Goal: Navigation & Orientation: Find specific page/section

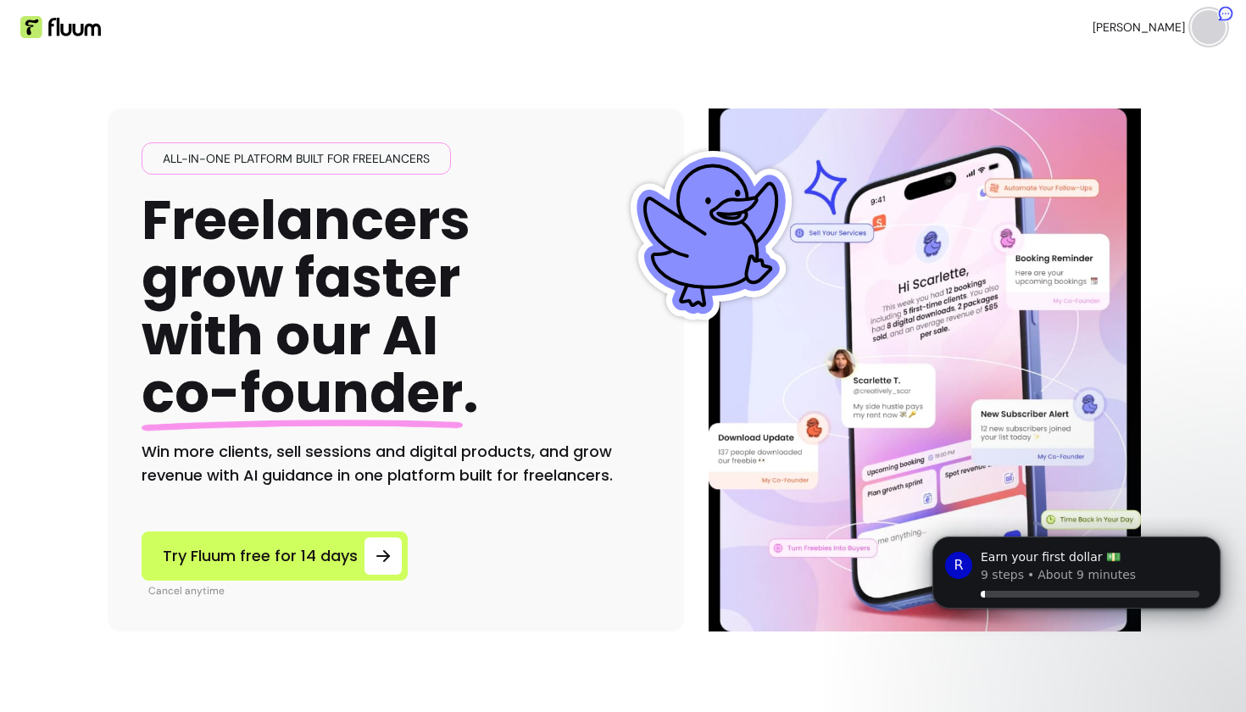
click at [1082, 25] on ul "[PERSON_NAME]" at bounding box center [931, 27] width 589 height 54
click at [1218, 27] on img at bounding box center [1209, 27] width 34 height 34
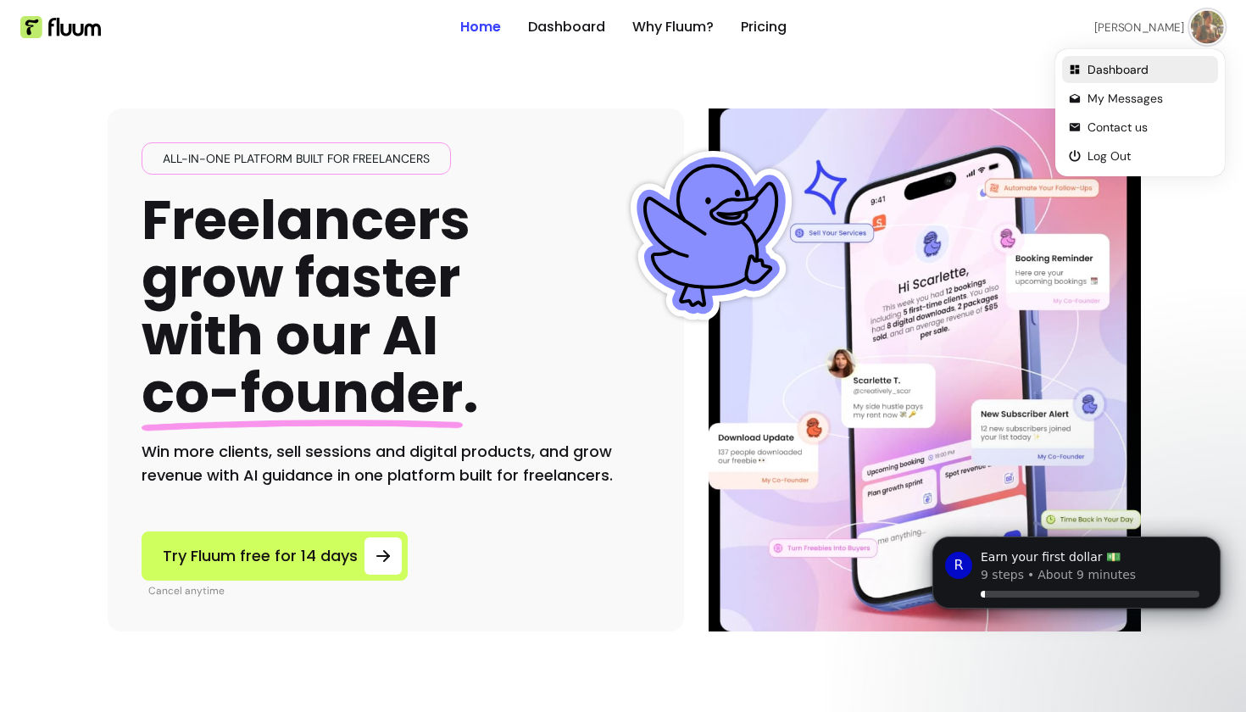
click at [1105, 70] on span "Dashboard" at bounding box center [1150, 69] width 124 height 17
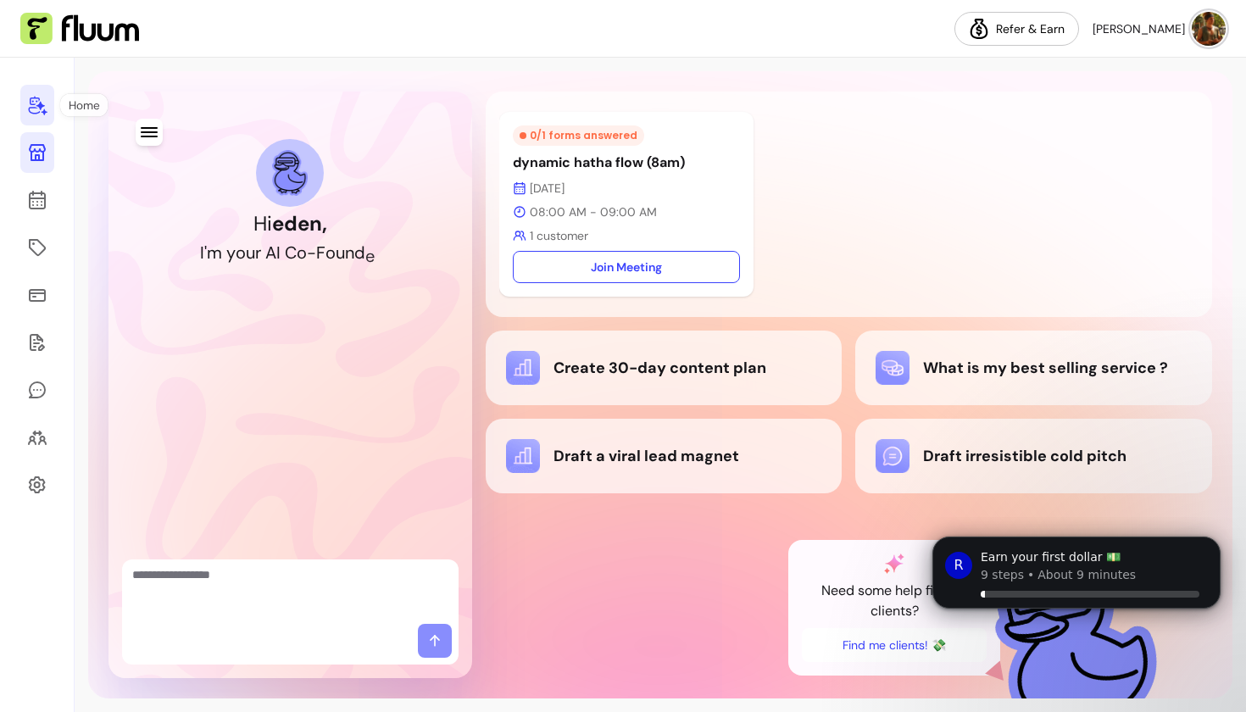
click at [34, 153] on icon at bounding box center [37, 152] width 20 height 20
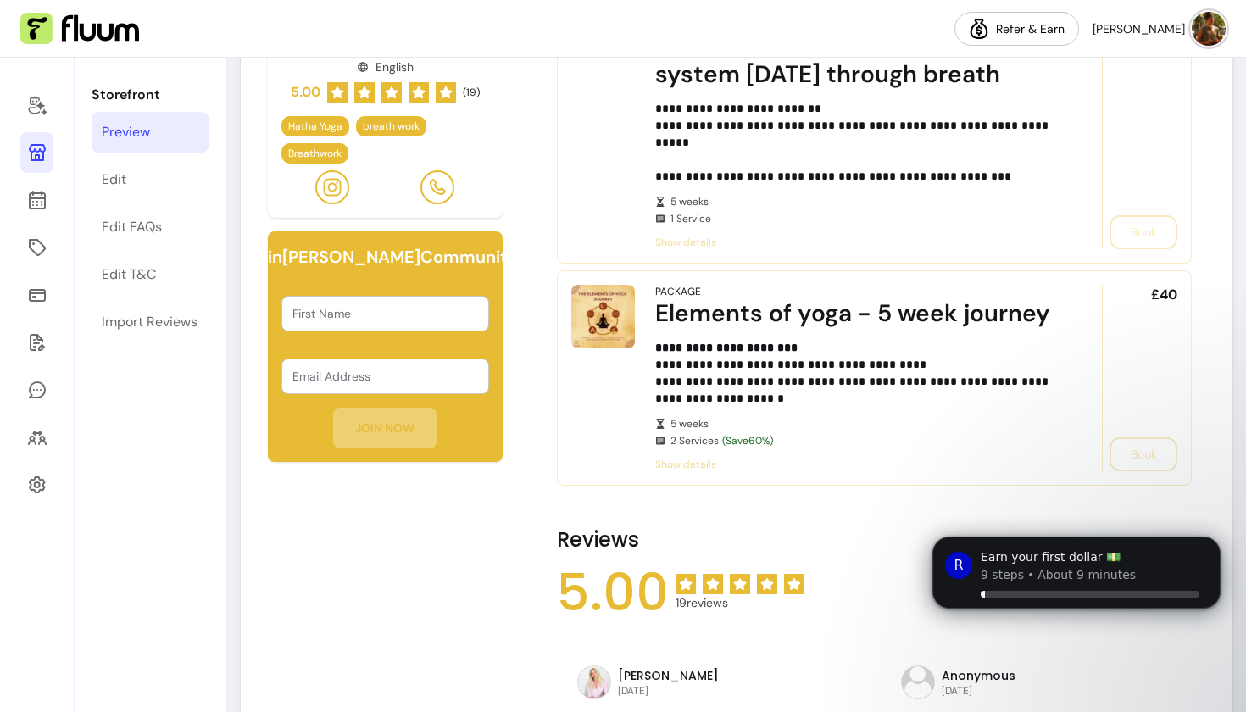
scroll to position [679, 0]
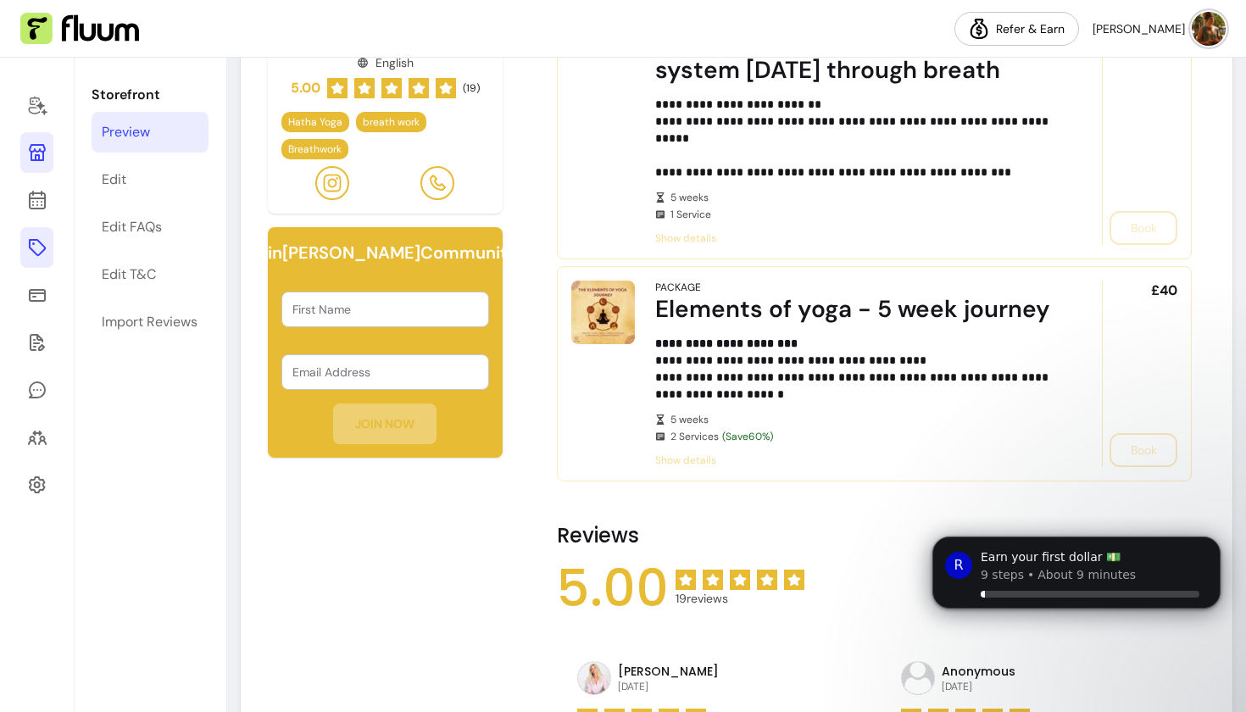
click at [39, 257] on icon at bounding box center [37, 247] width 20 height 20
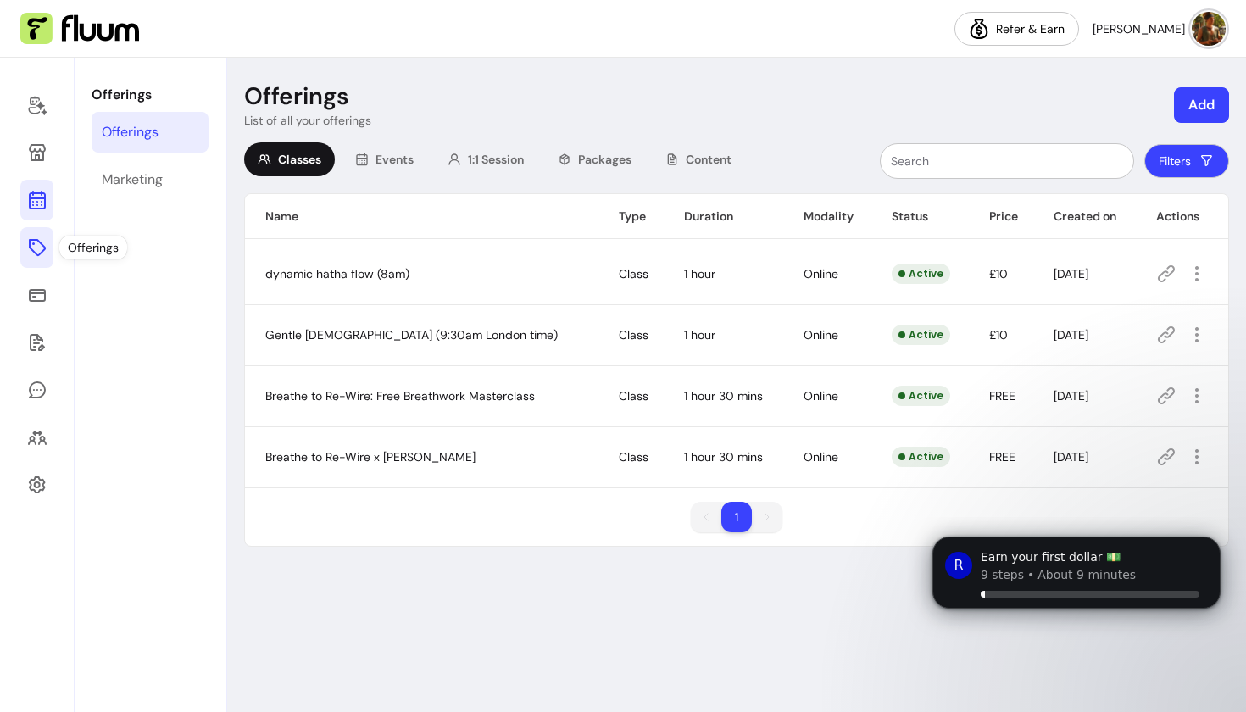
click at [27, 192] on icon at bounding box center [37, 200] width 20 height 20
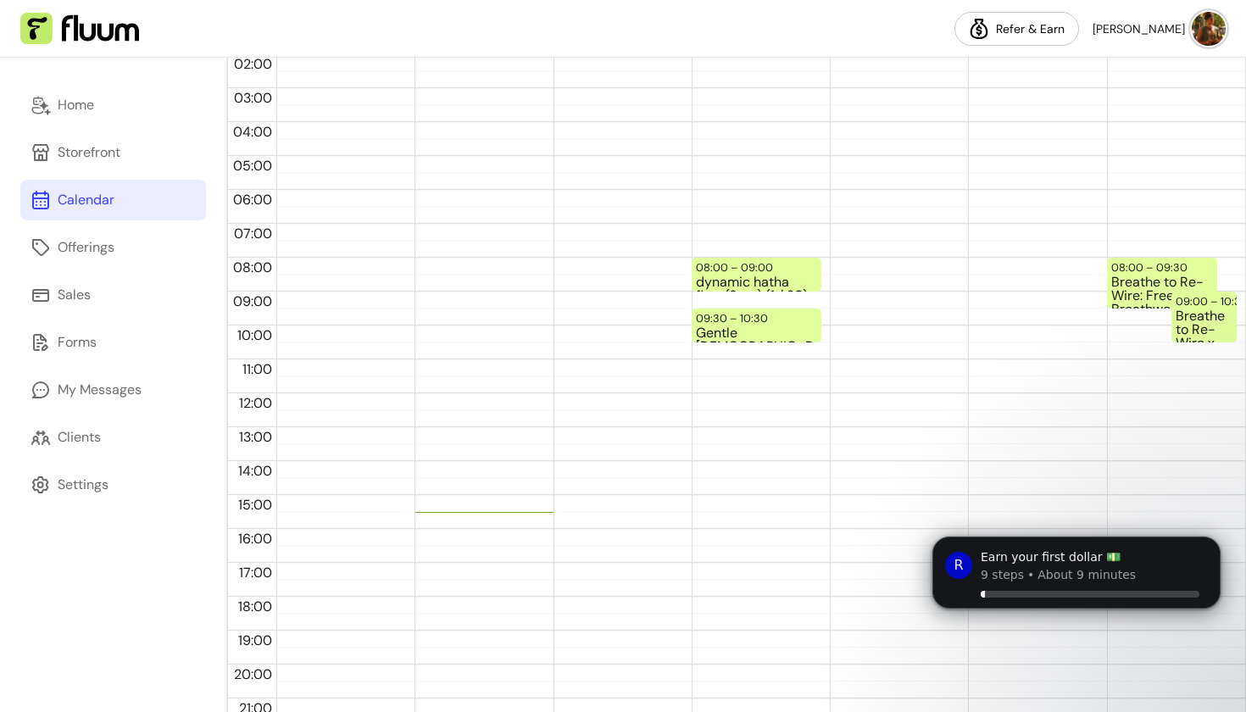
scroll to position [186, 0]
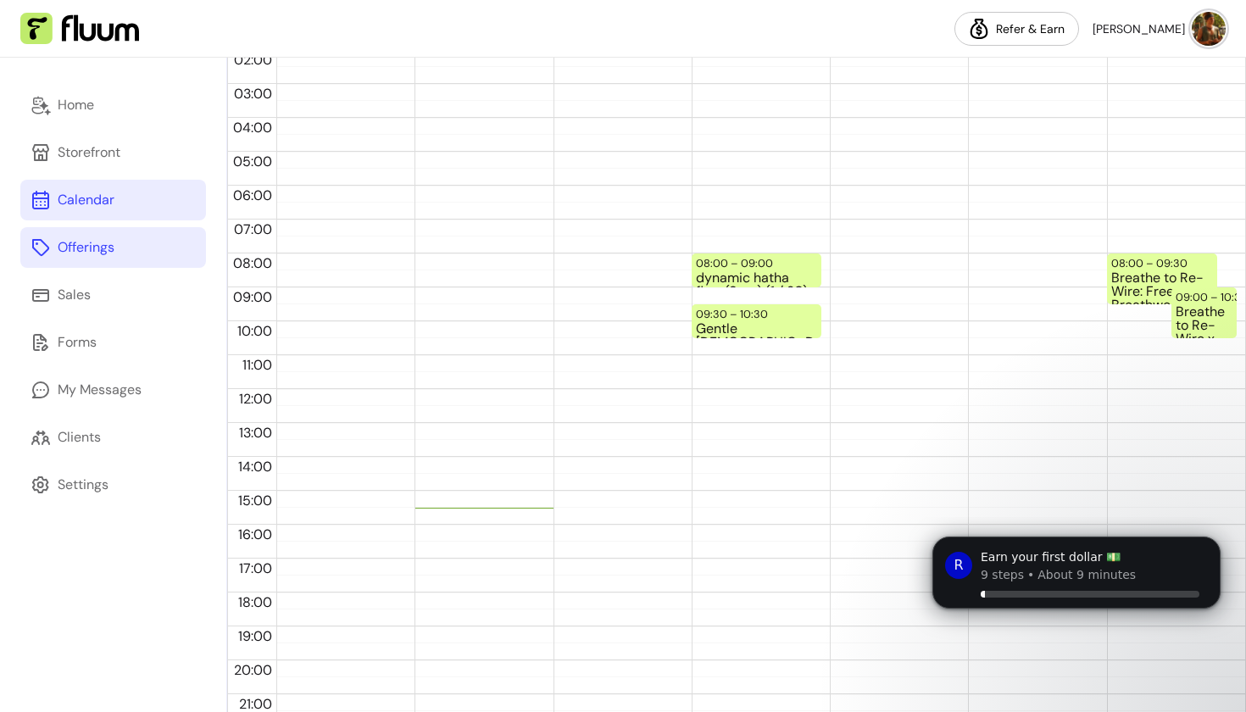
click at [196, 251] on link "Offerings" at bounding box center [113, 247] width 186 height 41
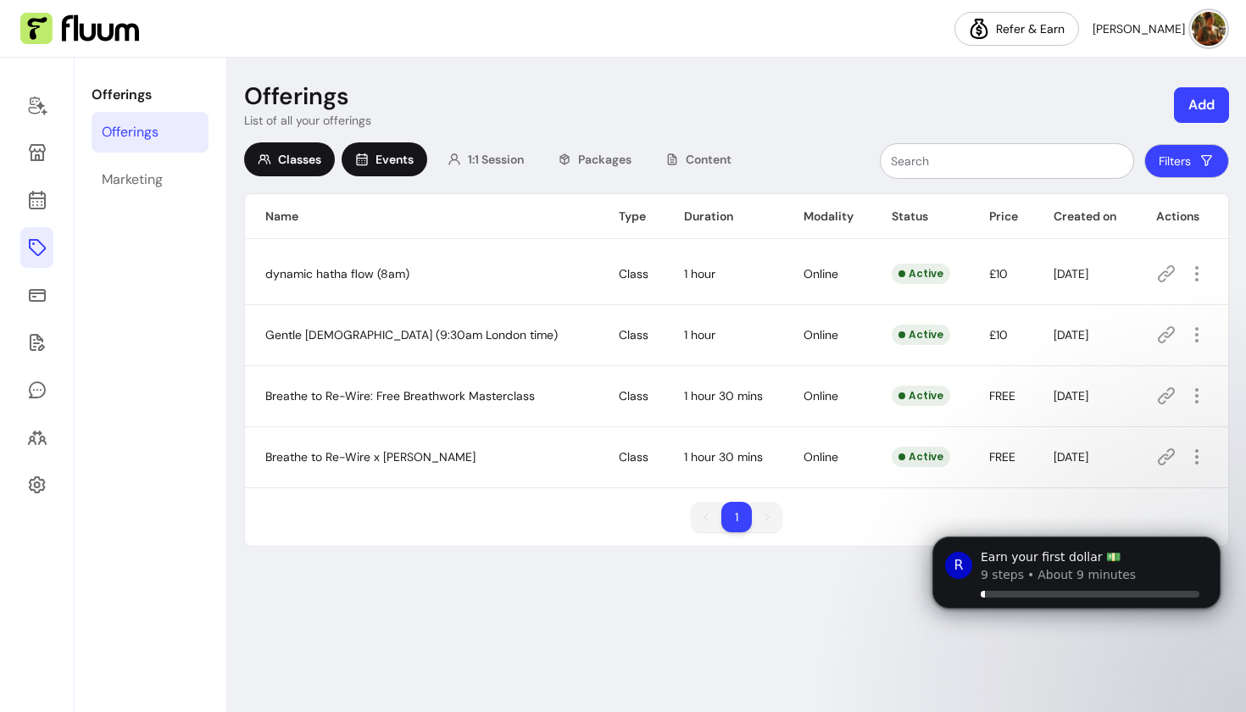
click at [401, 158] on span "Events" at bounding box center [395, 159] width 38 height 17
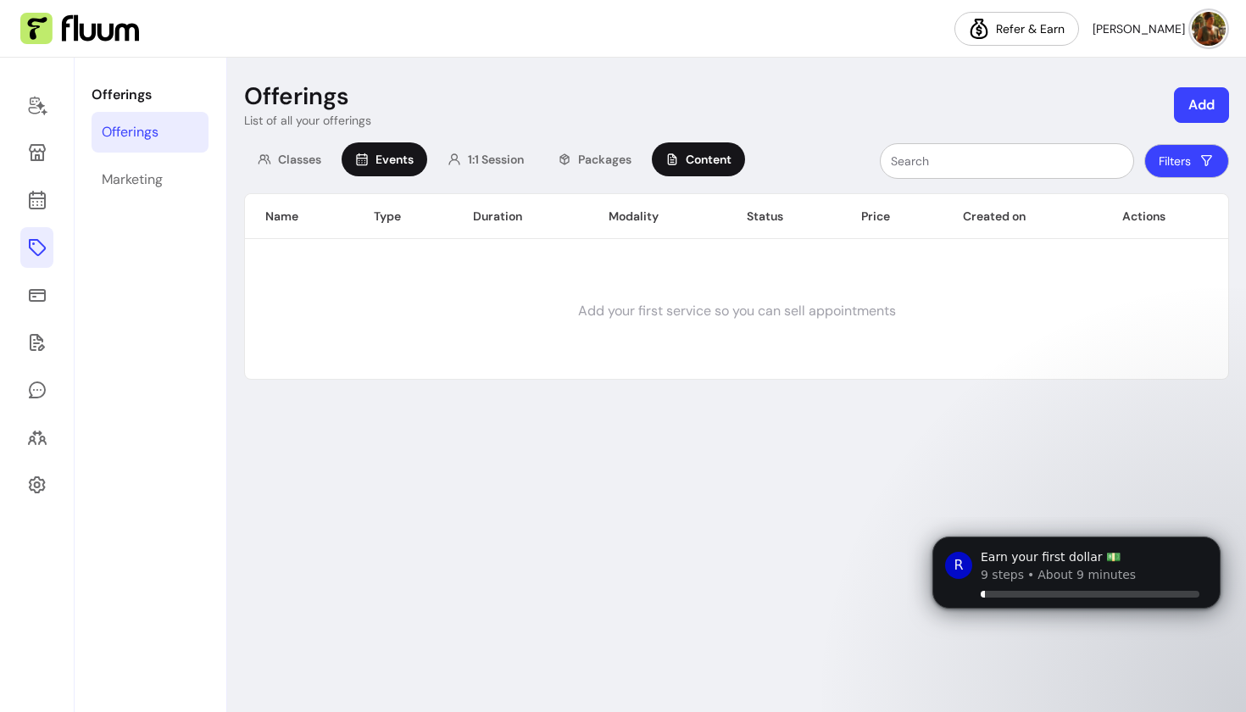
click at [697, 166] on span "Content" at bounding box center [709, 159] width 46 height 17
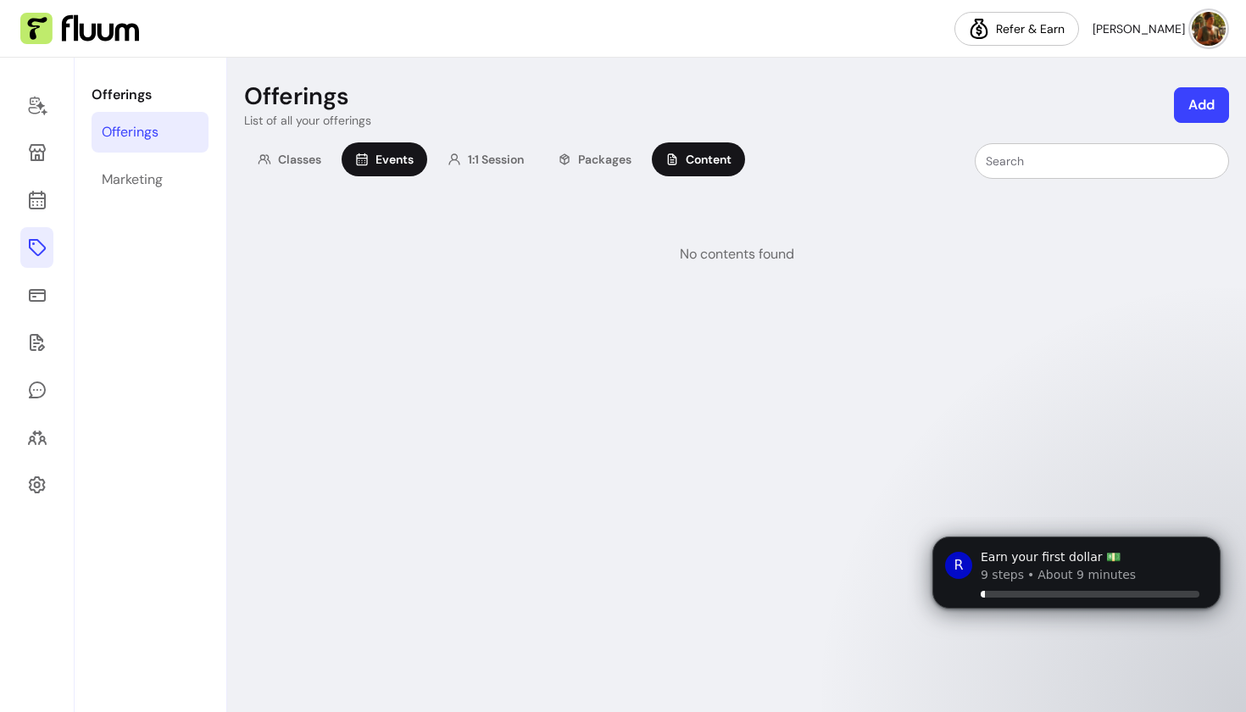
click at [391, 174] on div "Events" at bounding box center [385, 159] width 86 height 34
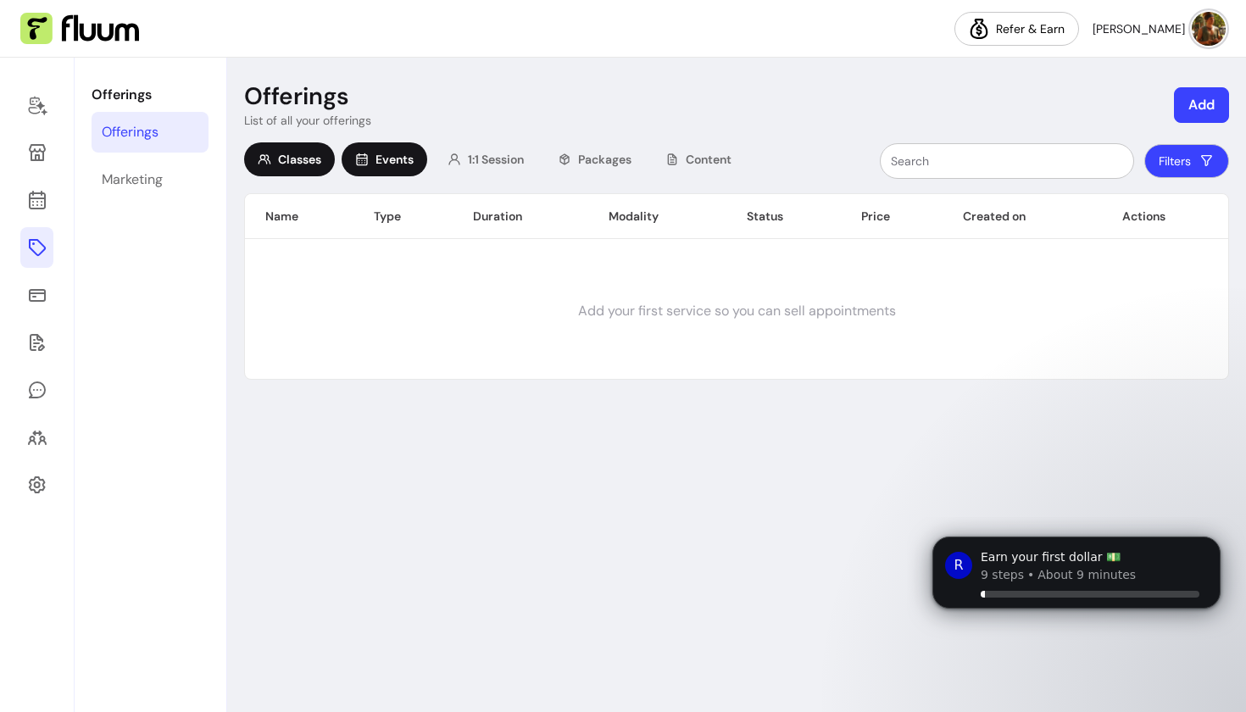
click at [293, 170] on div "Classes" at bounding box center [289, 159] width 91 height 34
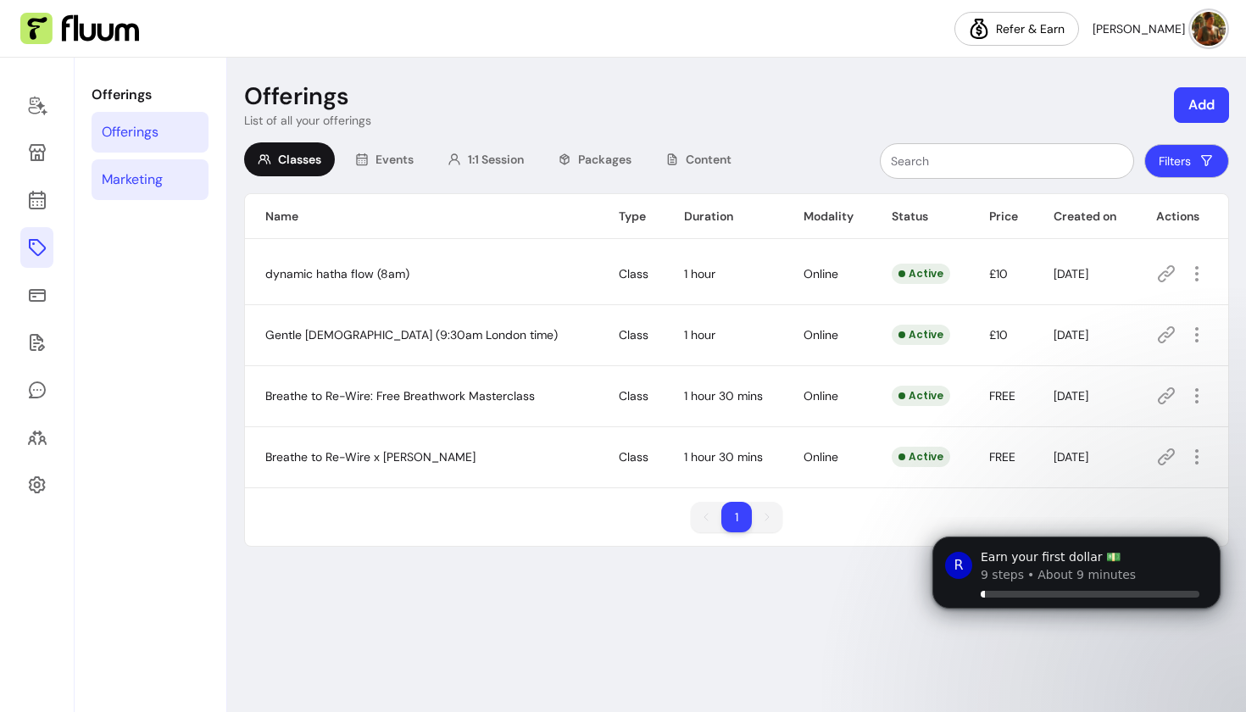
click at [181, 181] on link "Marketing" at bounding box center [150, 179] width 117 height 41
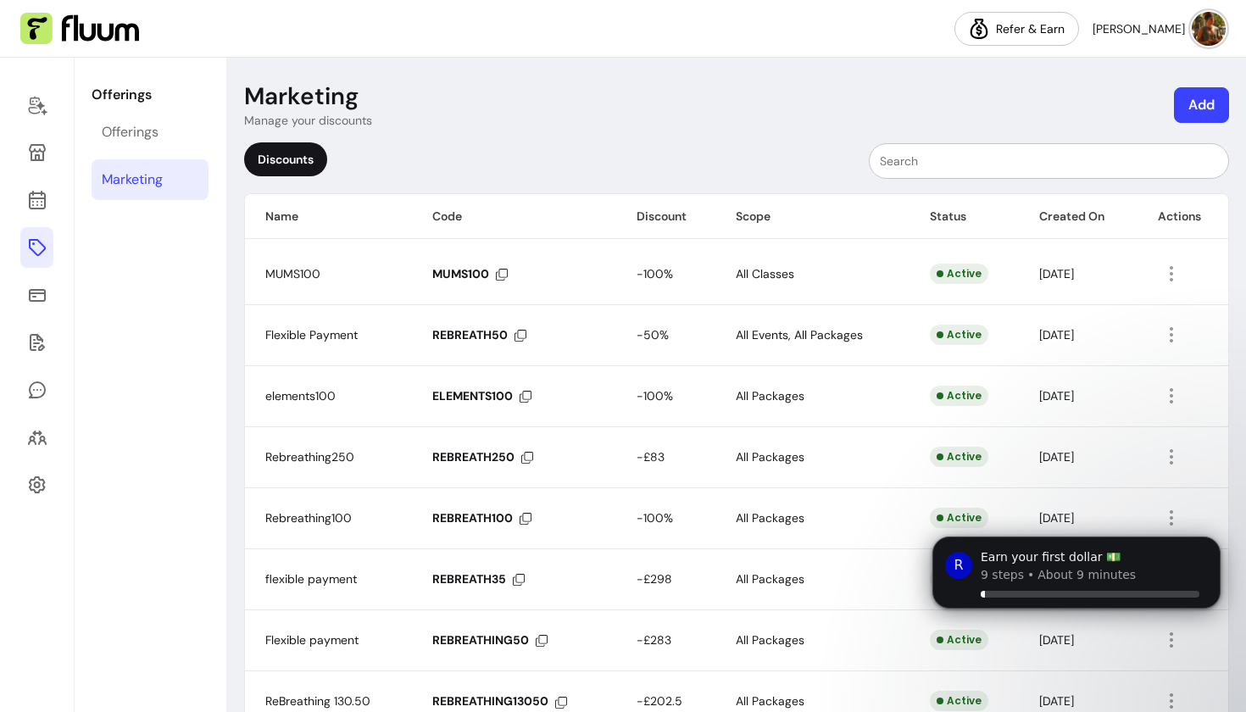
click at [36, 255] on icon at bounding box center [37, 247] width 20 height 20
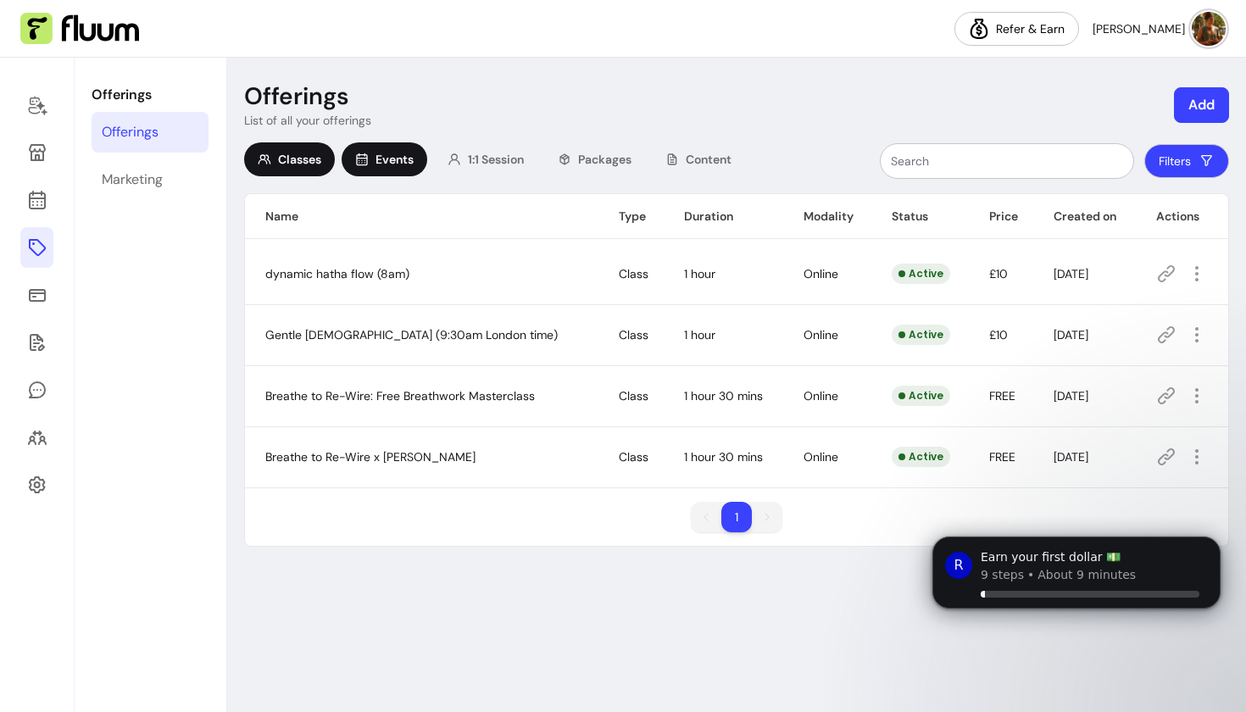
click at [387, 162] on span "Events" at bounding box center [395, 159] width 38 height 17
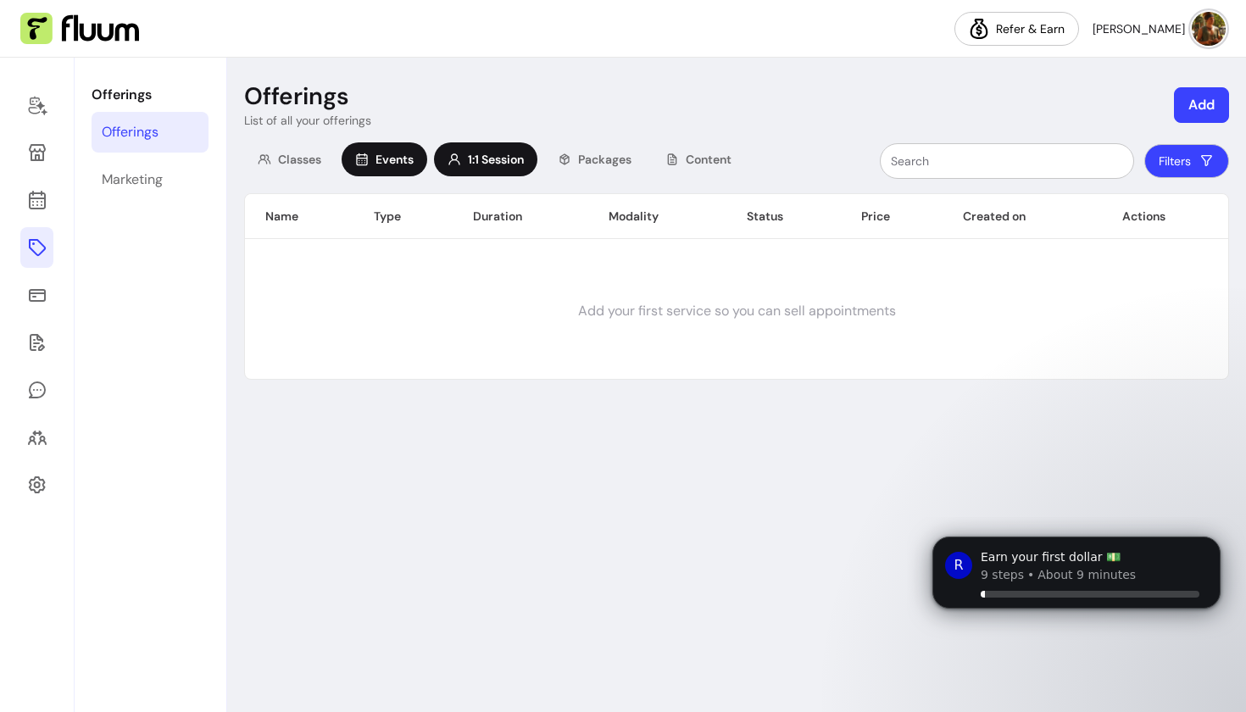
click at [465, 162] on div "1:1 Session" at bounding box center [485, 159] width 103 height 34
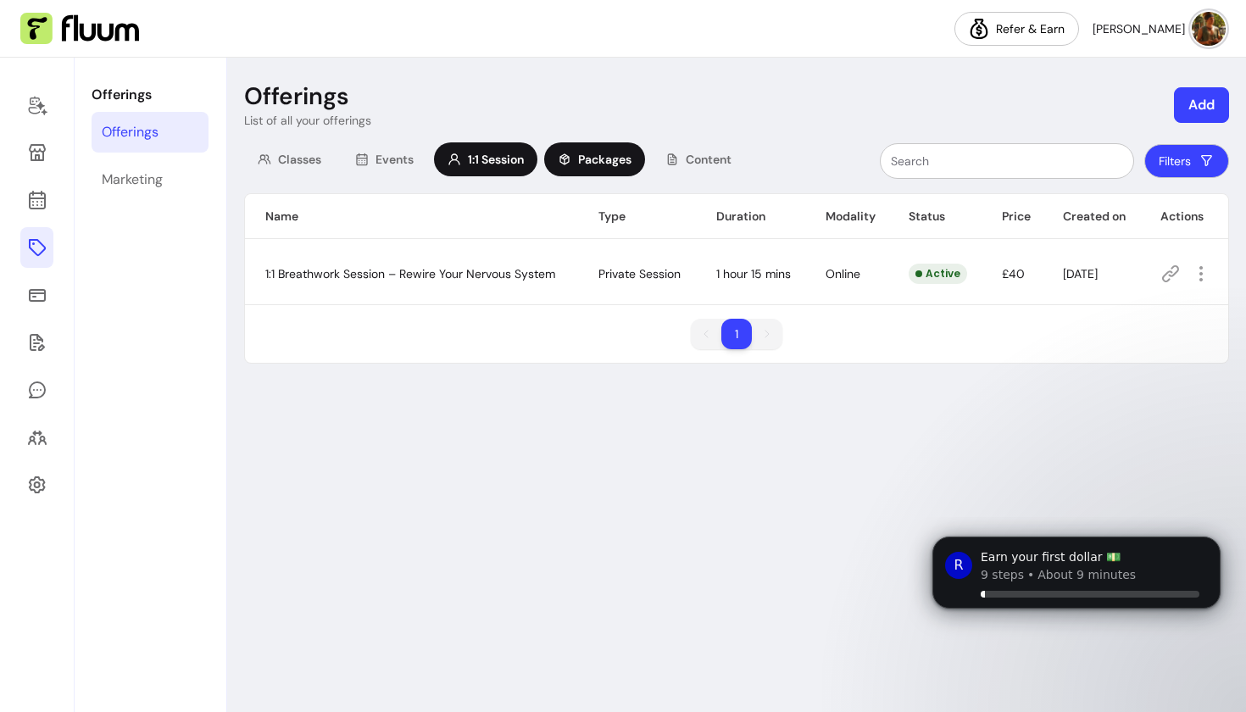
click at [578, 155] on div "Packages" at bounding box center [594, 159] width 101 height 34
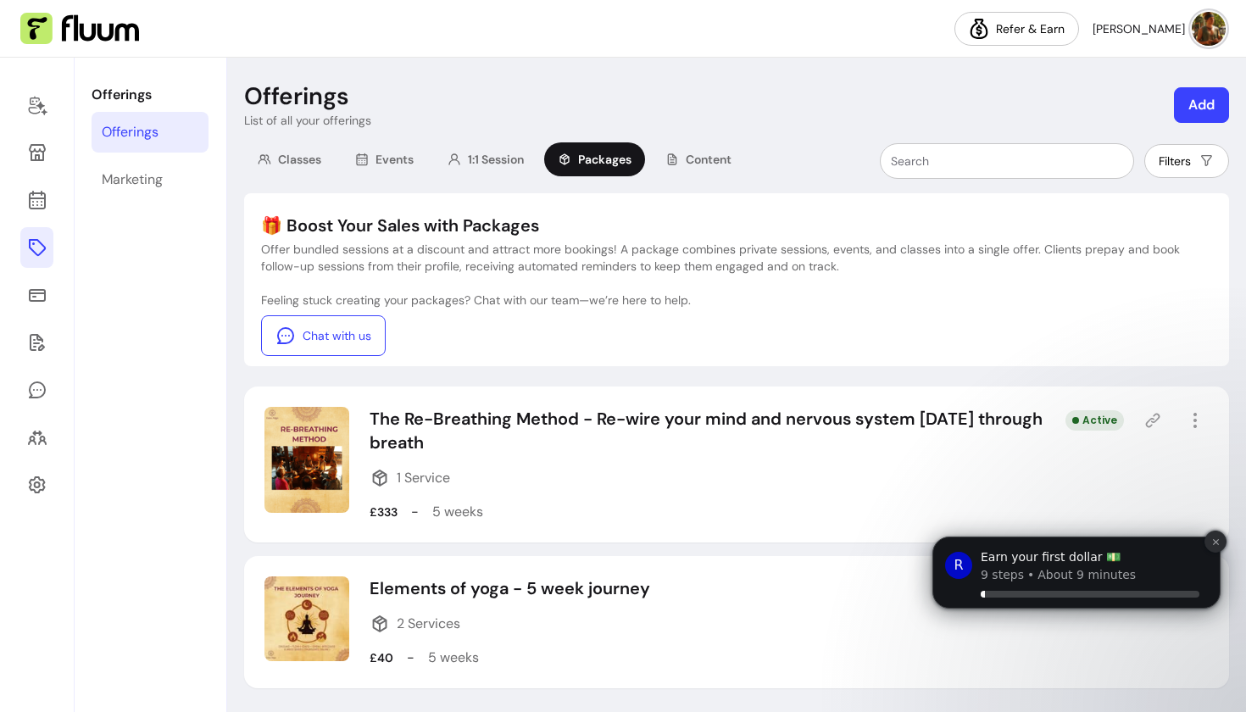
click at [1215, 543] on icon "Dismiss notification" at bounding box center [1215, 541] width 9 height 9
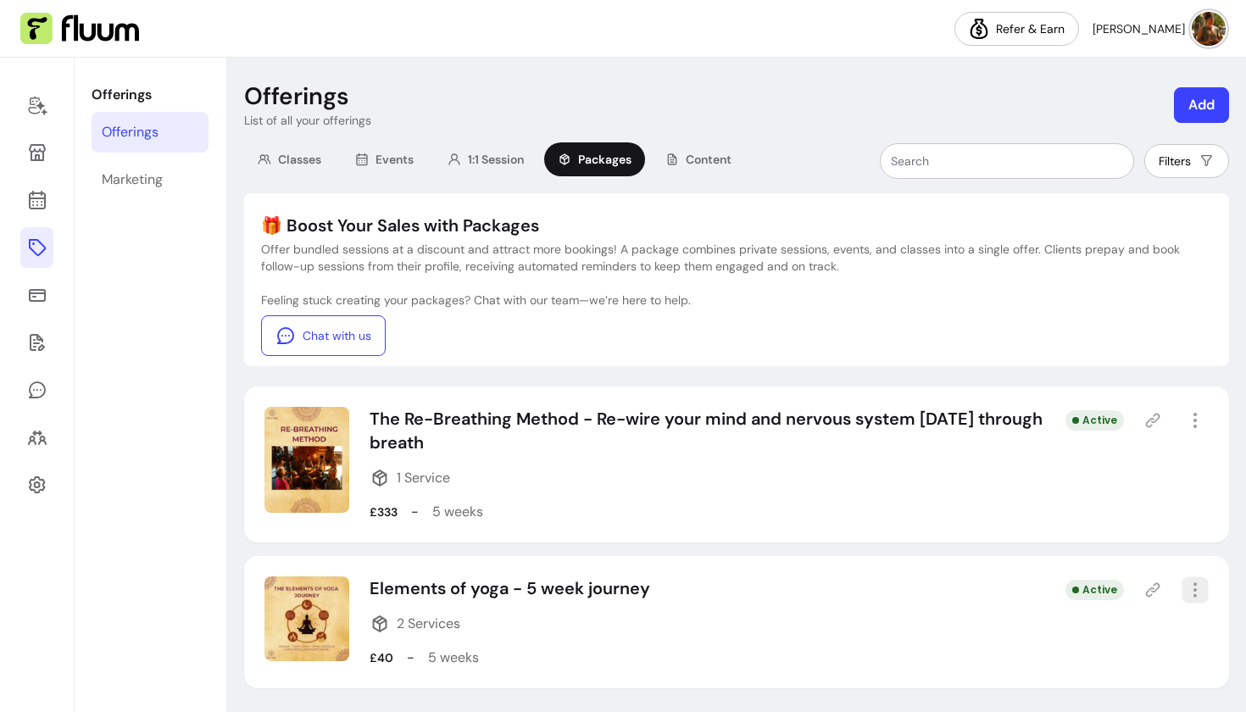
click at [1199, 591] on icon "button" at bounding box center [1194, 589] width 19 height 19
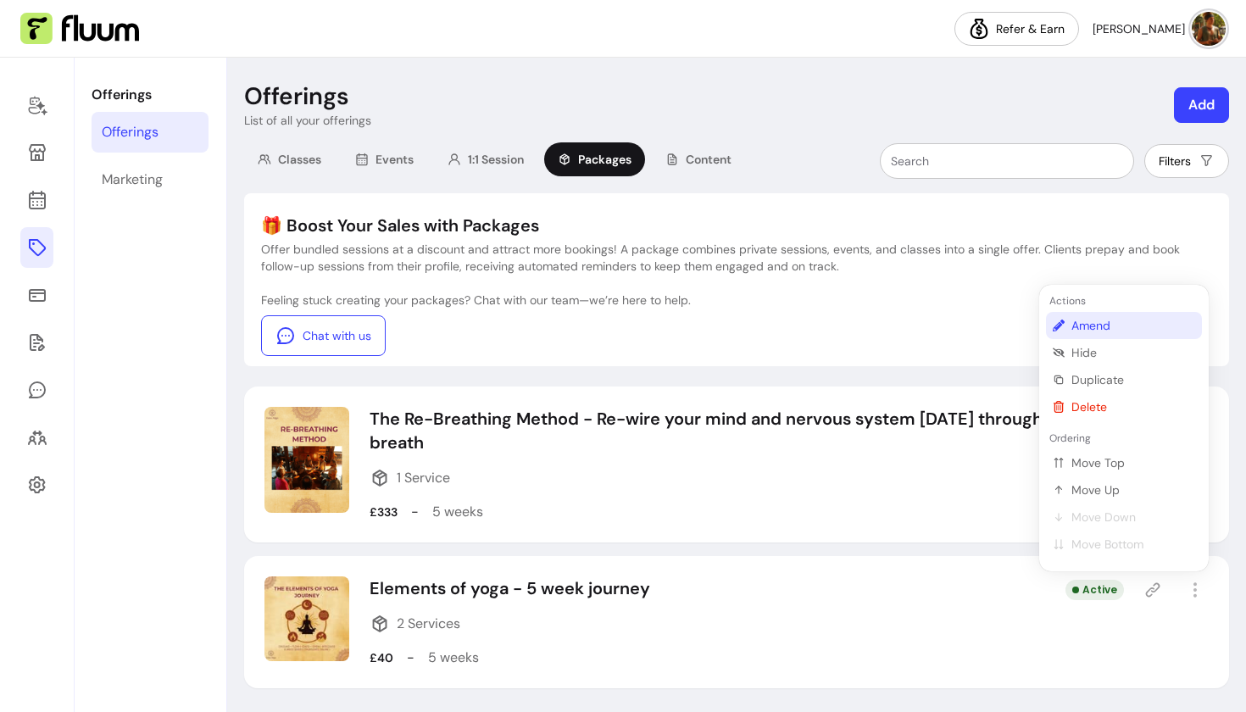
click at [1085, 321] on span "Amend" at bounding box center [1133, 325] width 124 height 17
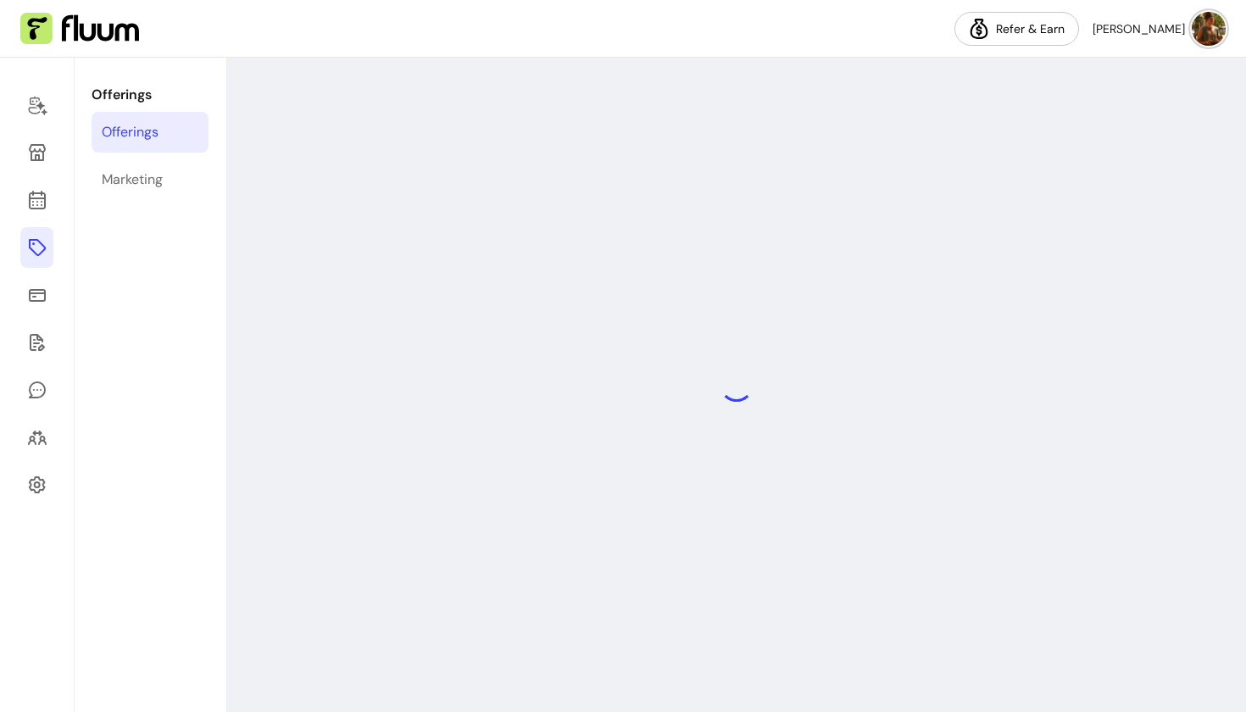
select select "***"
select select "*****"
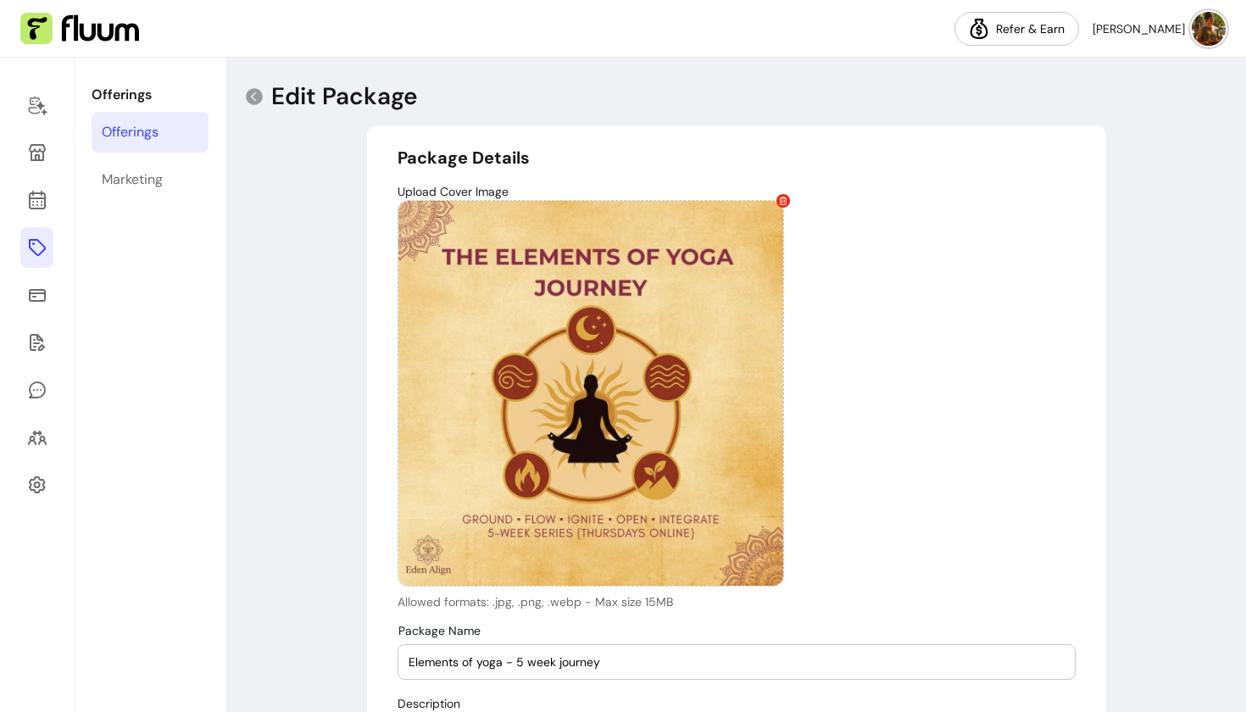
click at [943, 194] on p "Upload Cover Image" at bounding box center [737, 191] width 678 height 17
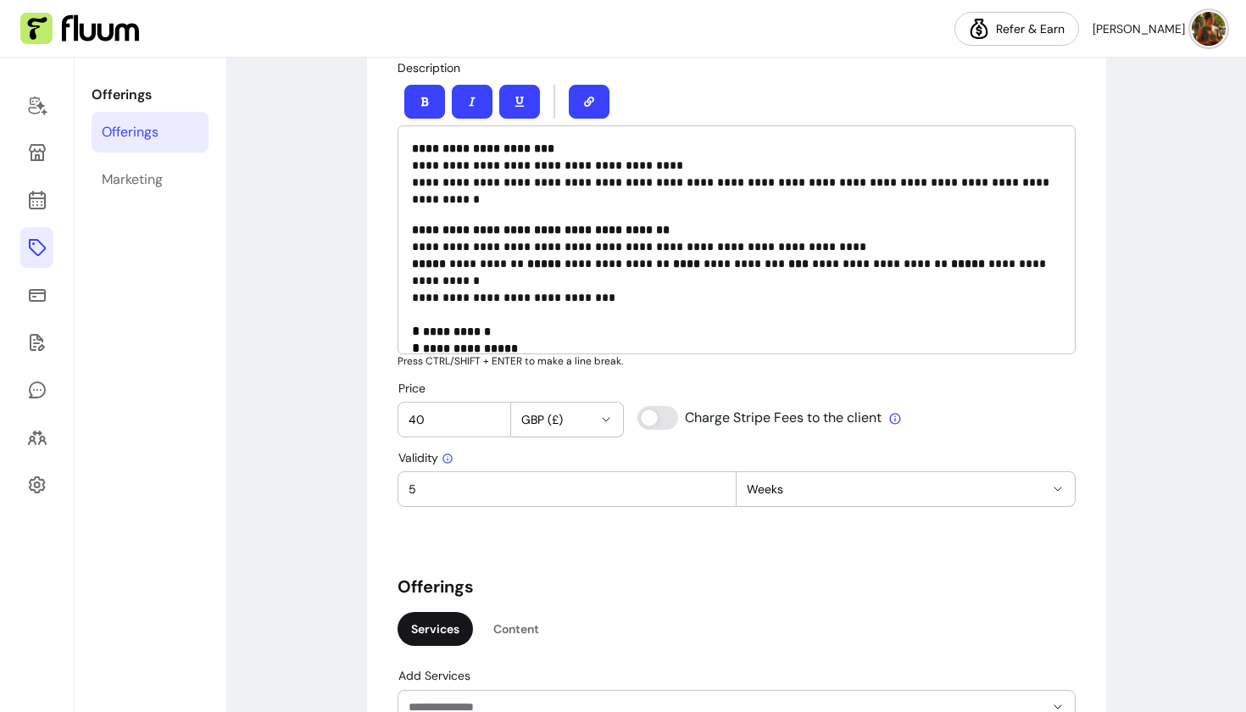
scroll to position [629, 0]
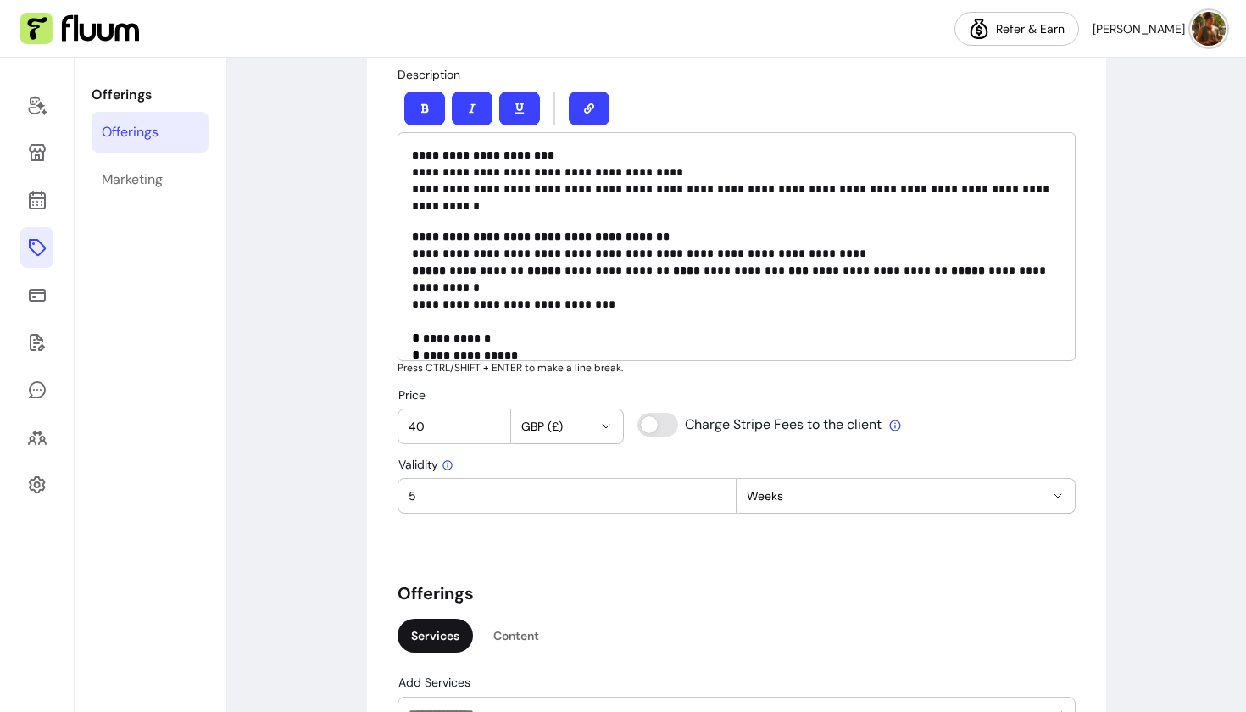
click at [1121, 120] on div "**********" at bounding box center [736, 529] width 1019 height 2201
drag, startPoint x: 803, startPoint y: 98, endPoint x: 706, endPoint y: 85, distance: 97.6
click at [706, 85] on div at bounding box center [737, 108] width 678 height 47
drag, startPoint x: 384, startPoint y: 70, endPoint x: 507, endPoint y: 77, distance: 123.1
click at [507, 77] on div "**********" at bounding box center [736, 550] width 739 height 2109
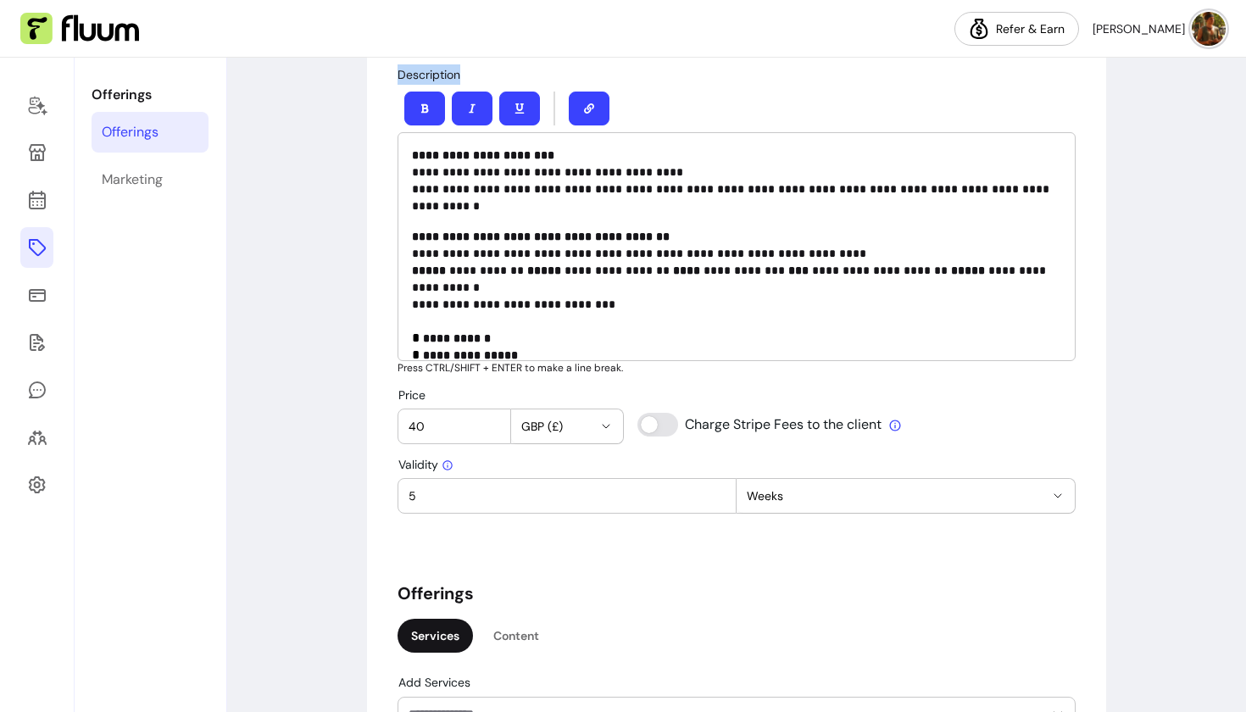
click at [507, 77] on div "**********" at bounding box center [737, 219] width 678 height 310
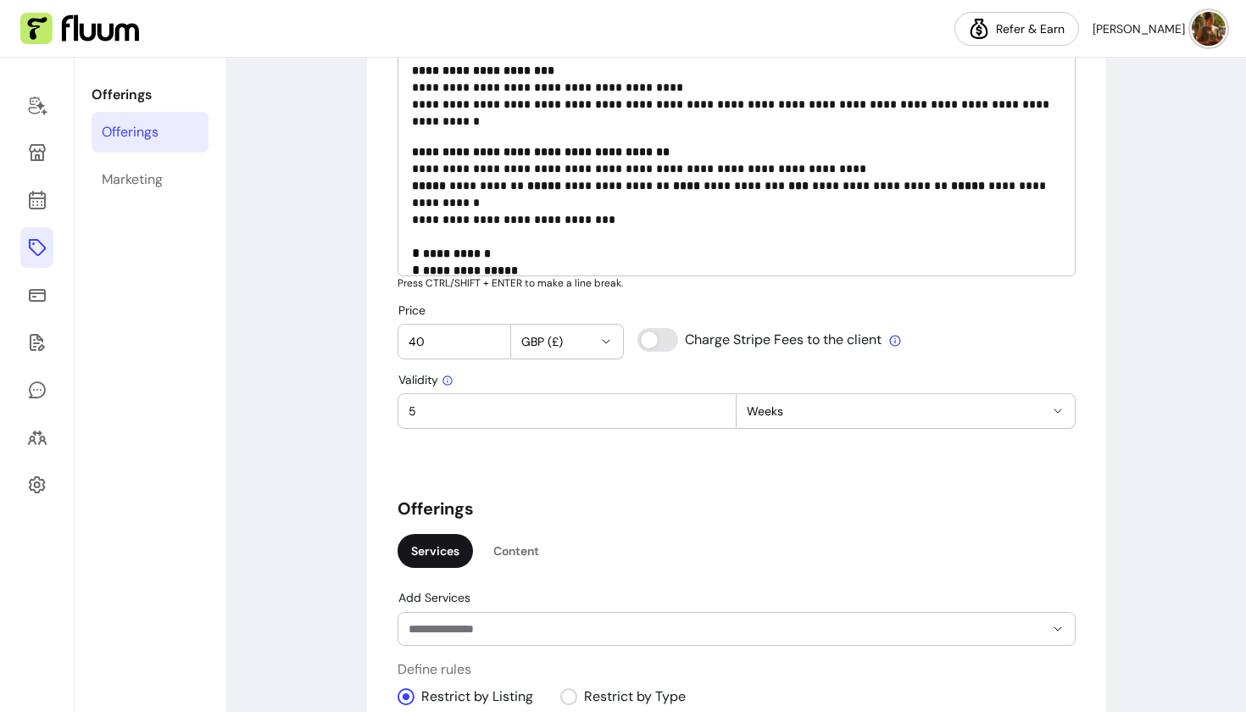
scroll to position [718, 0]
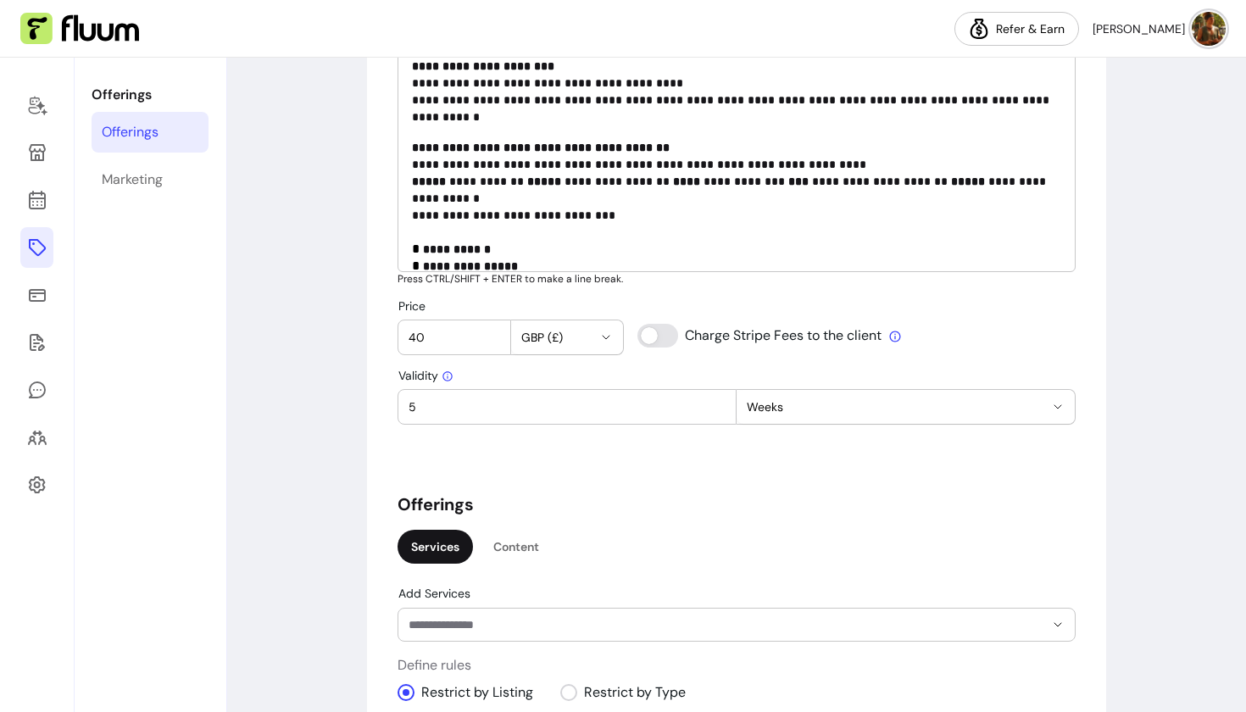
click at [1210, 42] on img at bounding box center [1209, 29] width 34 height 34
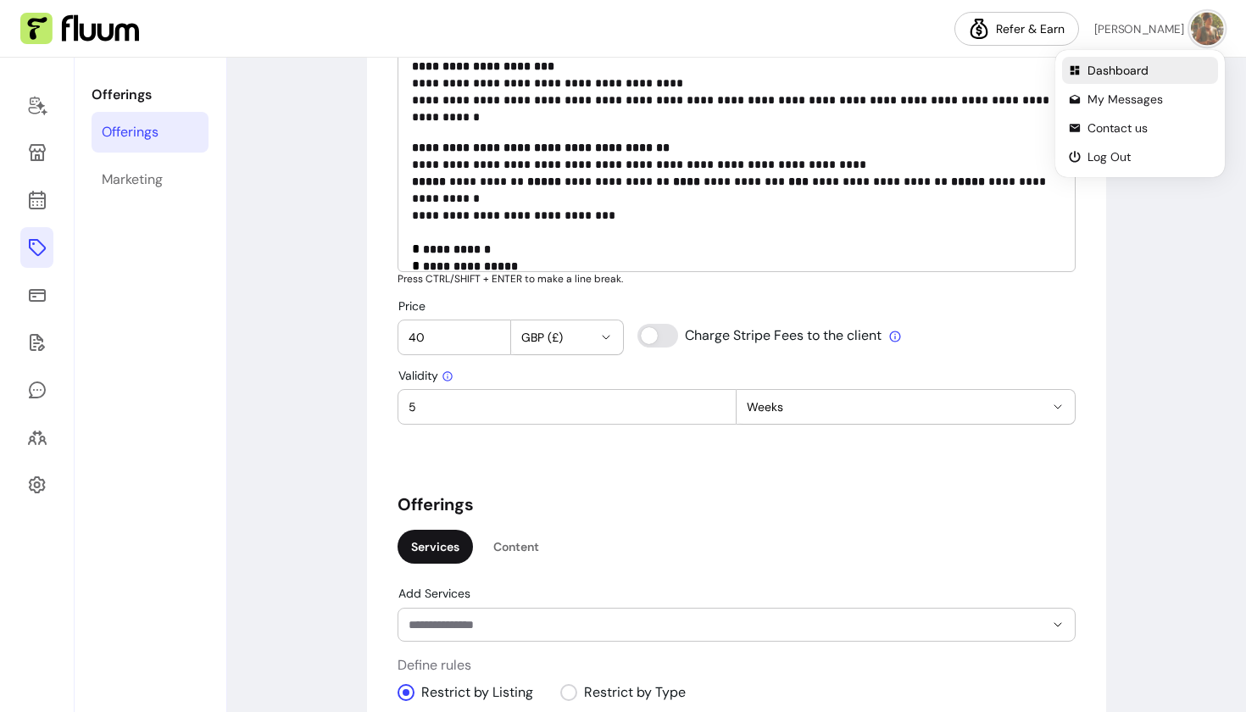
click at [1125, 64] on span "Dashboard" at bounding box center [1150, 70] width 124 height 17
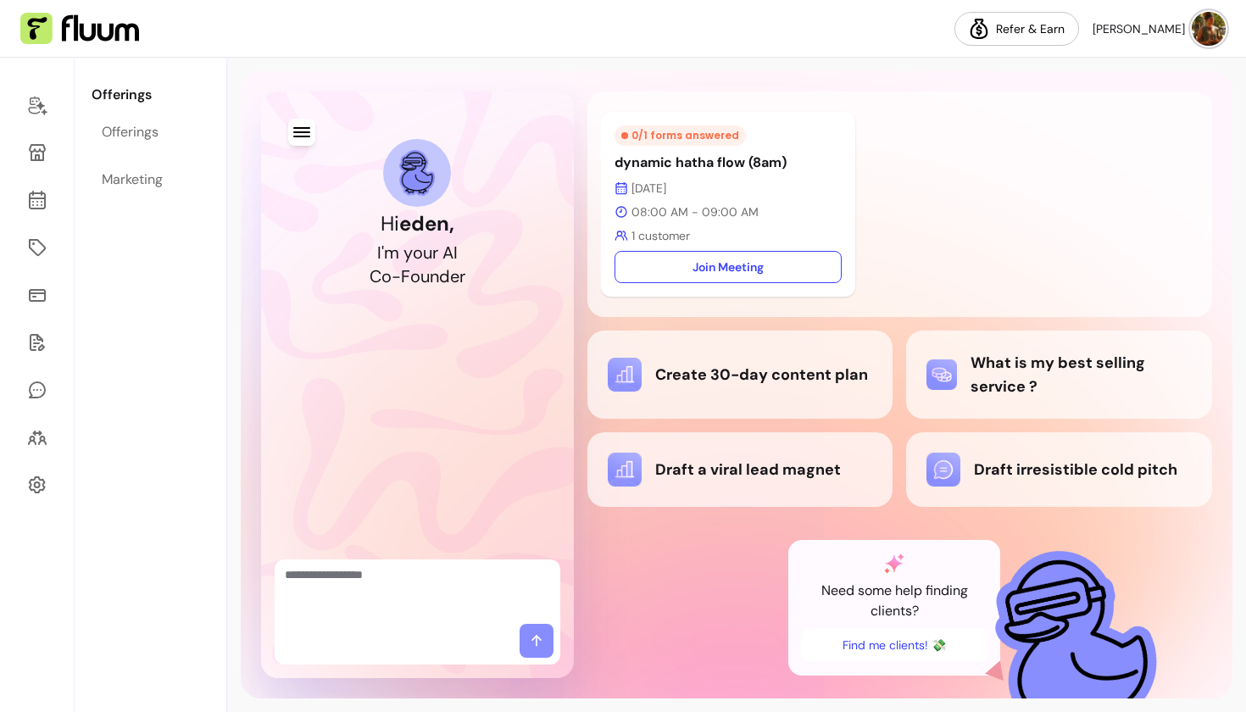
click at [1205, 36] on img at bounding box center [1209, 29] width 34 height 34
click at [863, 114] on div "0 / 1 forms answered dynamic hatha flow (8am) [DATE] 08:00 AM - 09:00 AM 1 cust…" at bounding box center [900, 204] width 598 height 198
click at [38, 156] on icon at bounding box center [37, 152] width 17 height 17
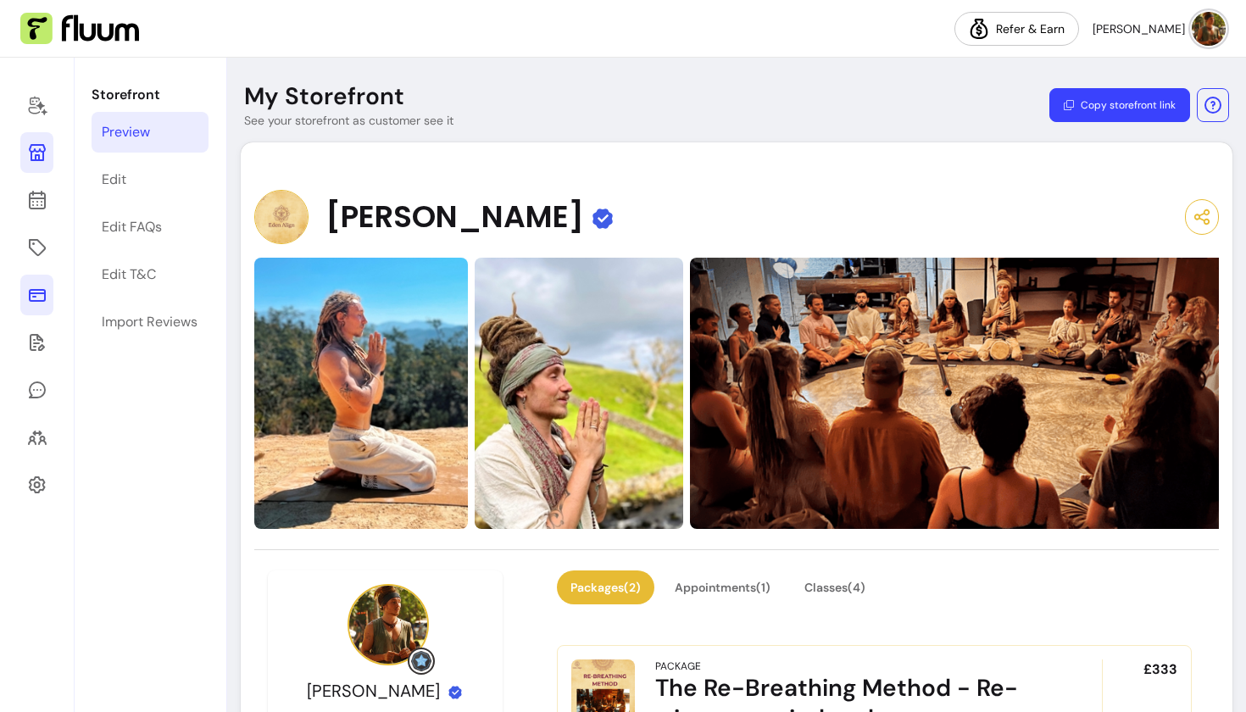
click at [31, 298] on icon at bounding box center [37, 295] width 20 height 20
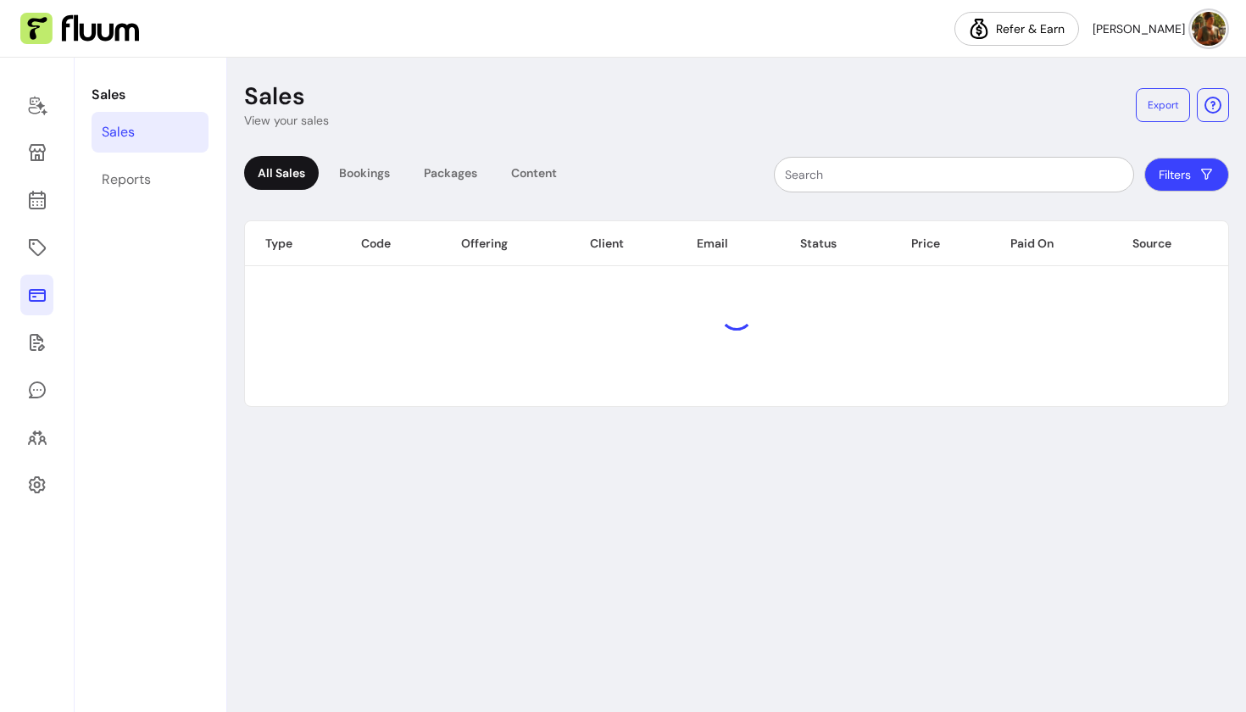
click at [119, 129] on div "Sales" at bounding box center [118, 132] width 33 height 20
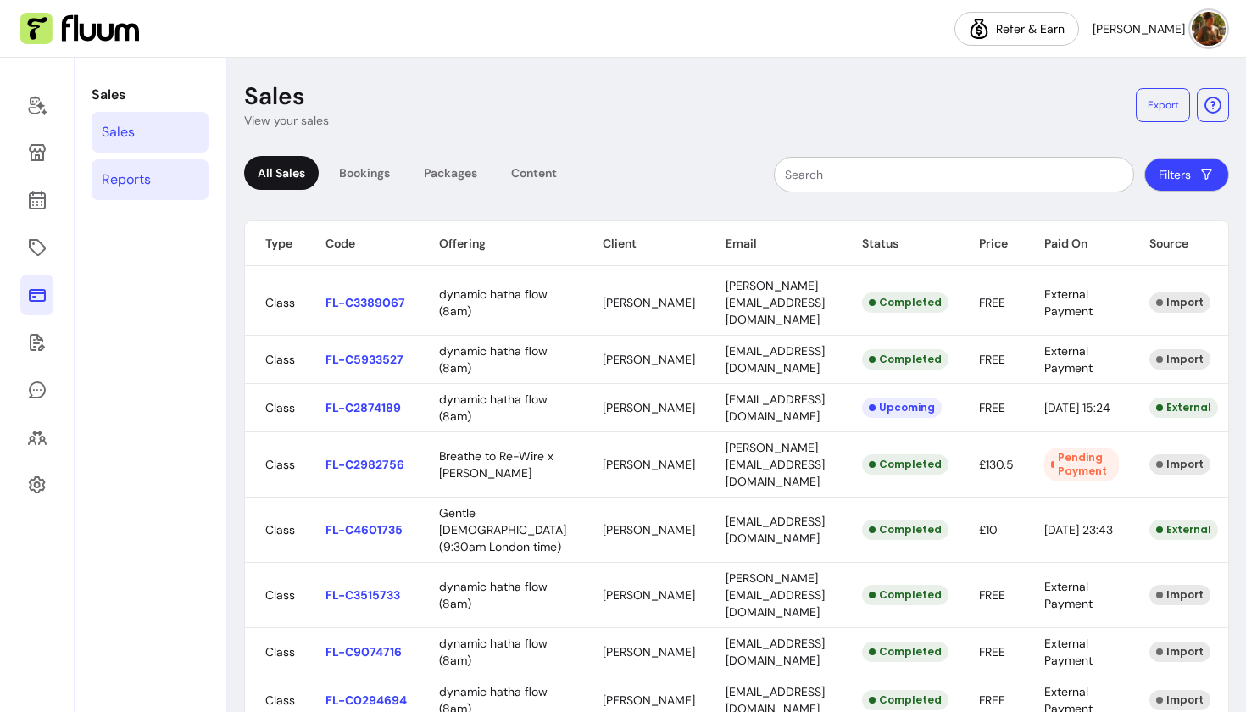
click at [122, 174] on div "Reports" at bounding box center [126, 180] width 49 height 20
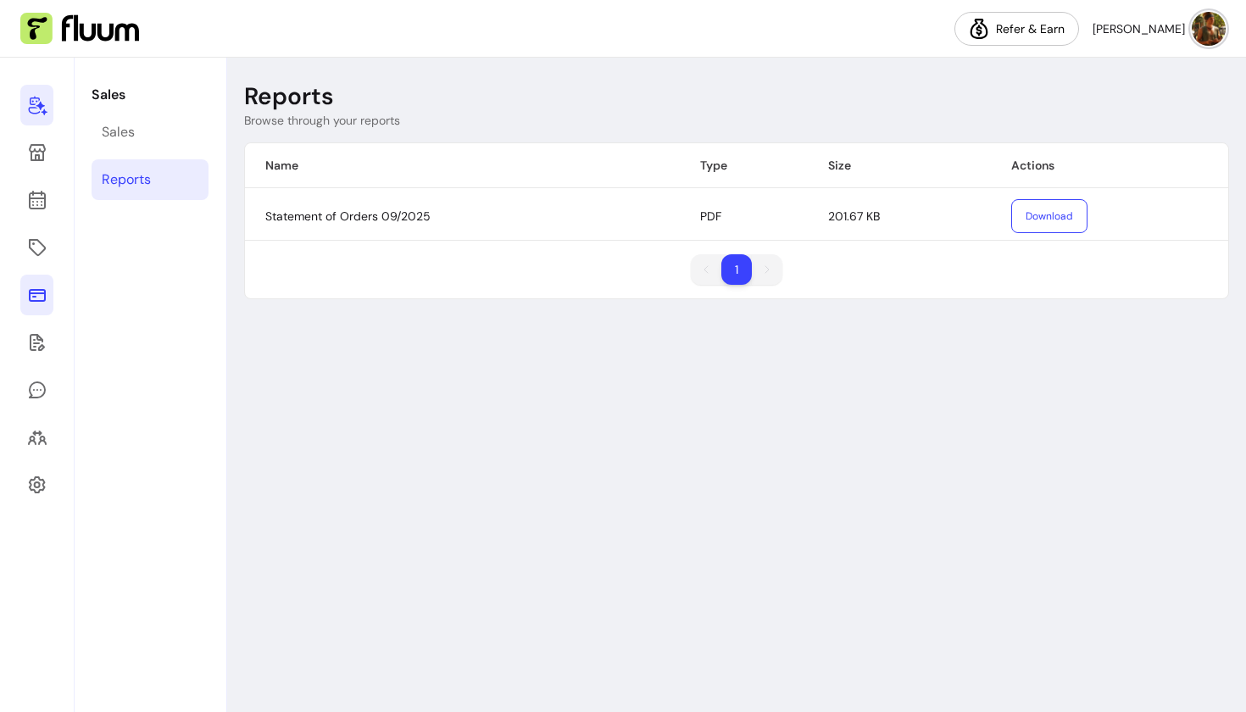
click at [37, 105] on icon at bounding box center [37, 106] width 19 height 19
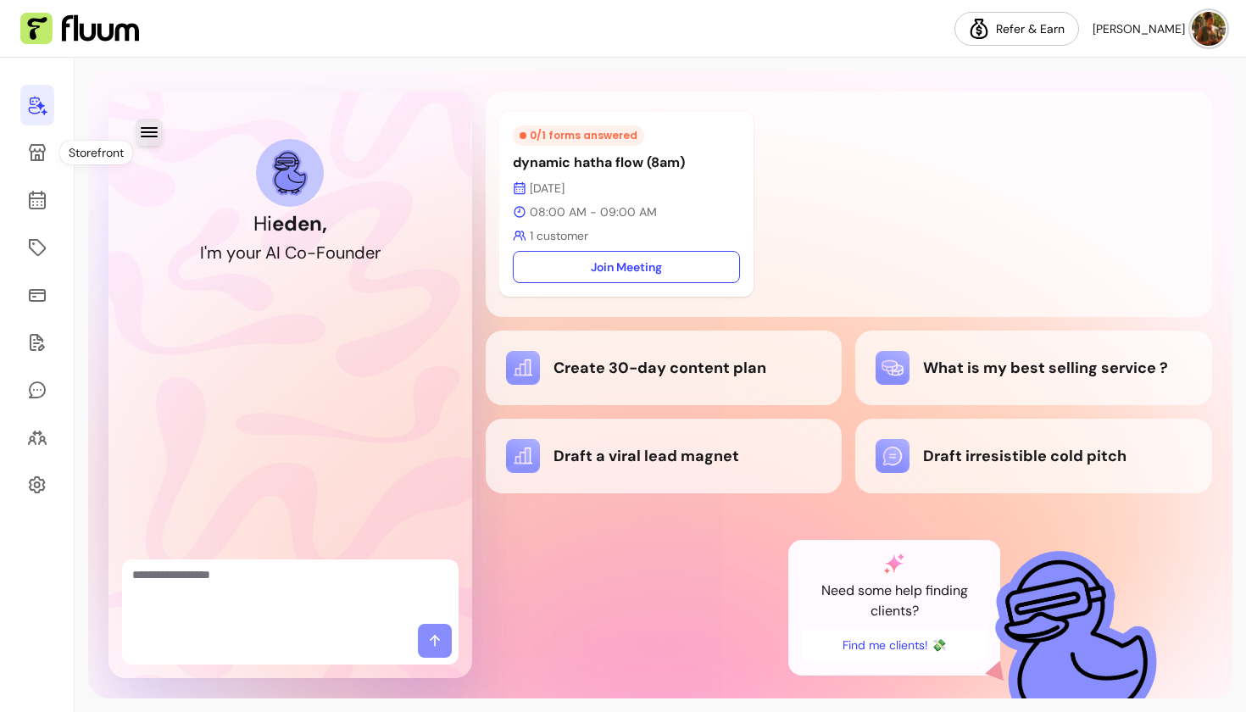
click at [151, 137] on icon "button" at bounding box center [149, 132] width 20 height 20
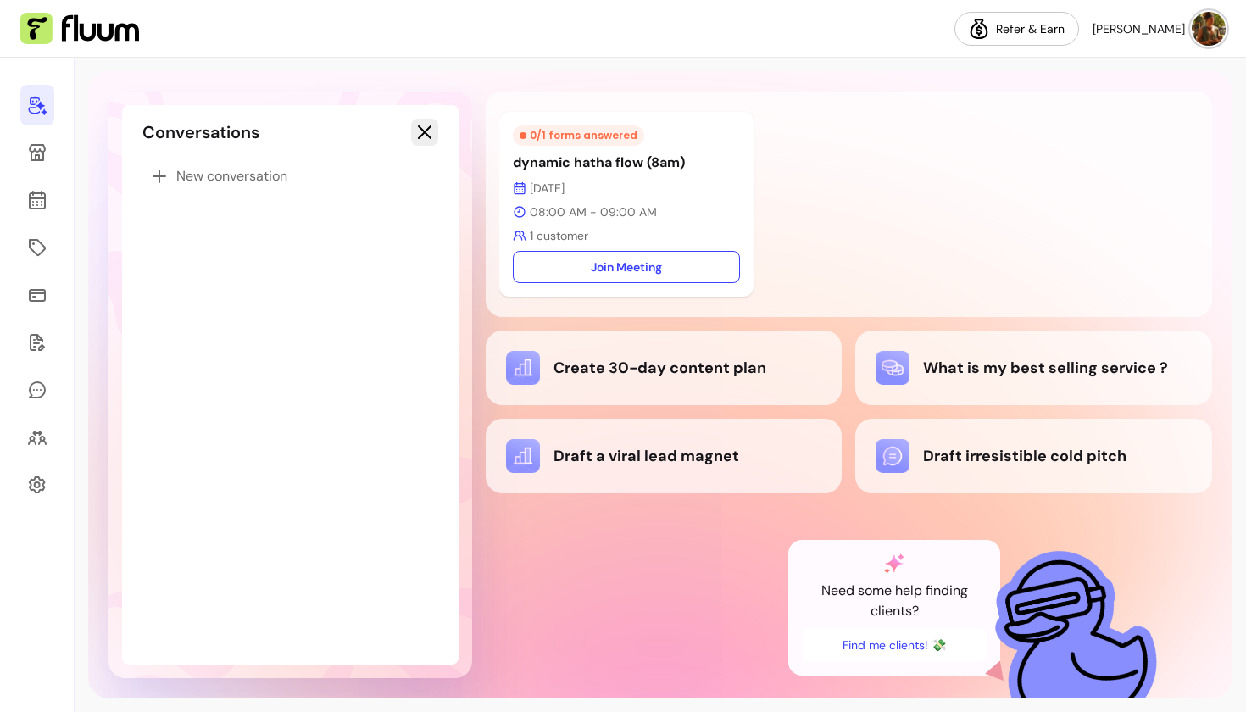
click at [431, 131] on icon "button" at bounding box center [425, 132] width 20 height 20
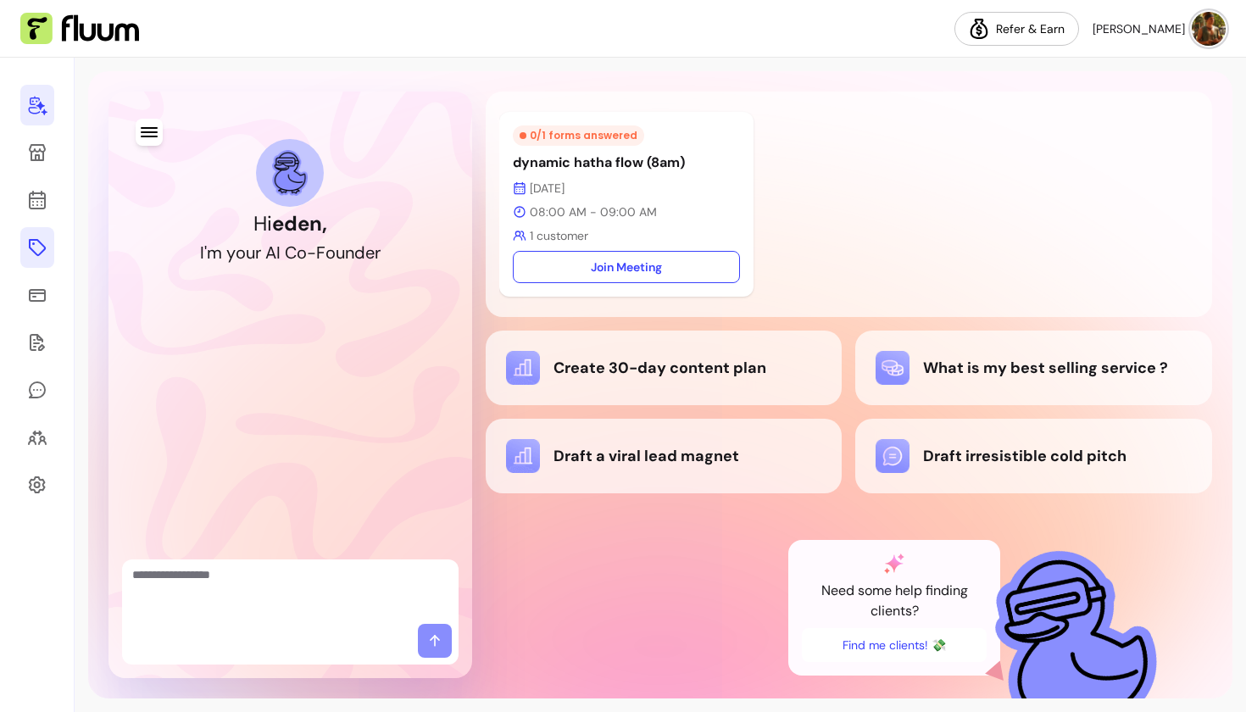
click at [40, 247] on icon at bounding box center [37, 247] width 20 height 20
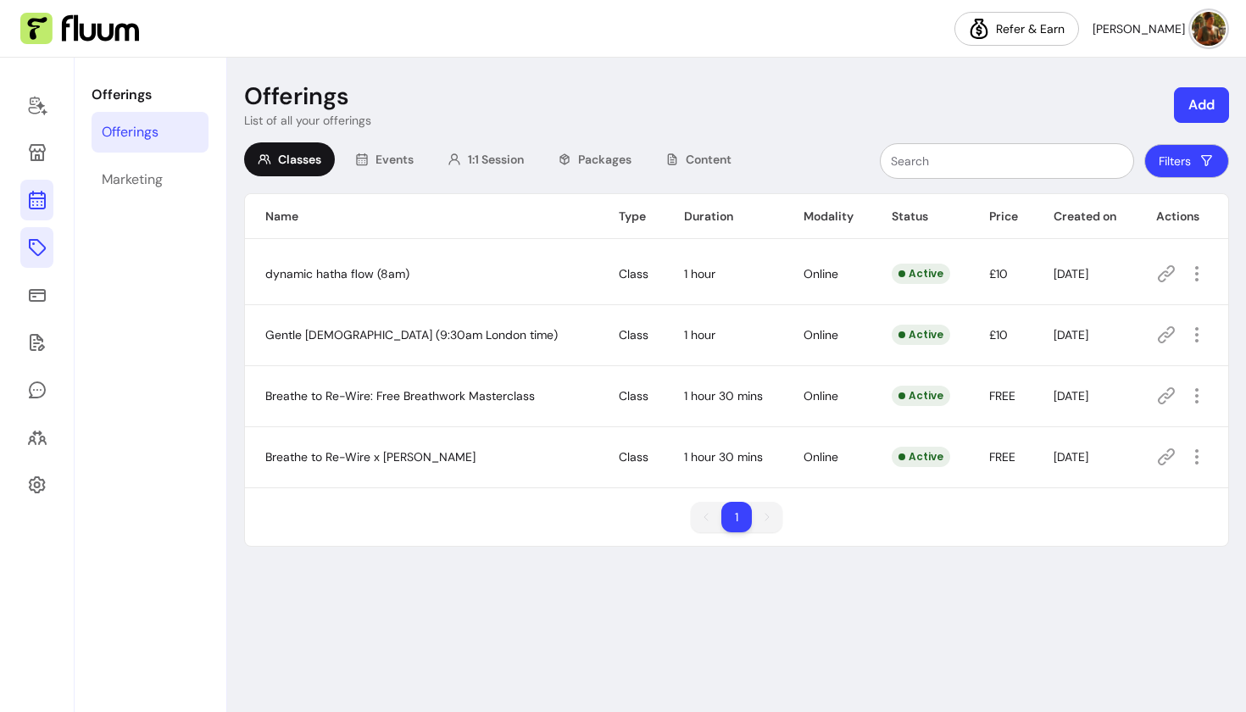
click at [36, 192] on icon at bounding box center [36, 133] width 287 height 242
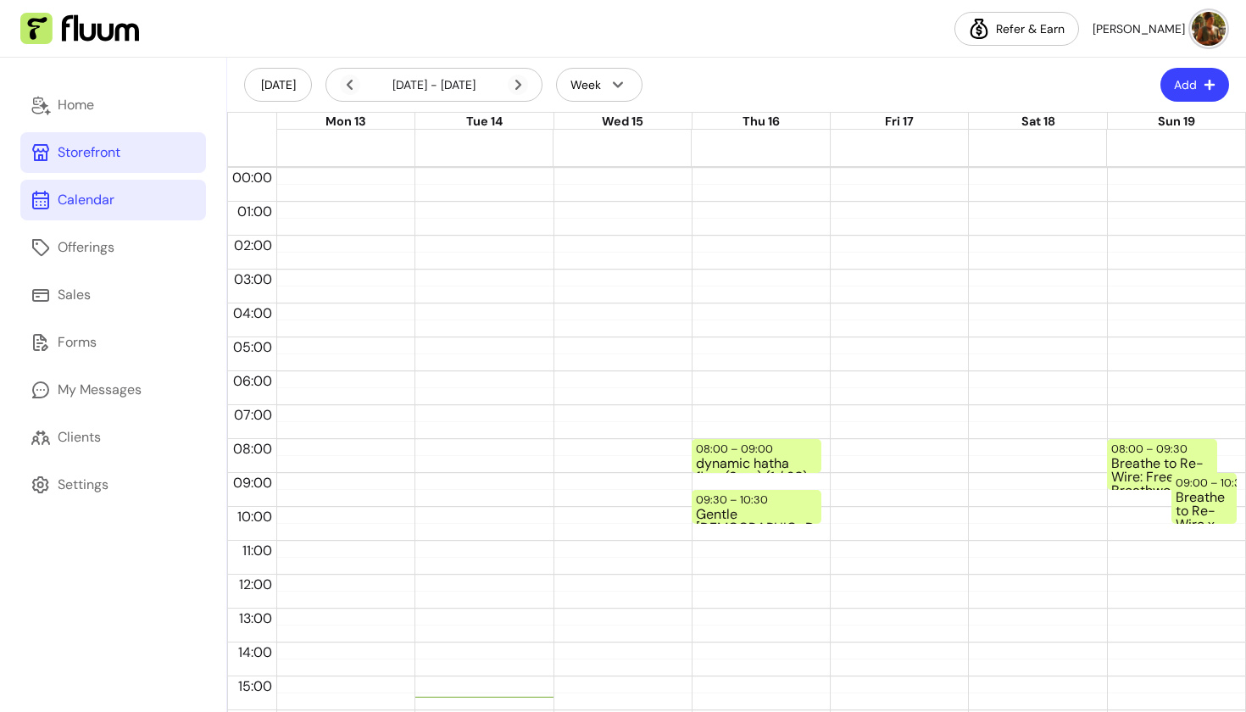
click at [58, 151] on div "Storefront" at bounding box center [89, 152] width 63 height 20
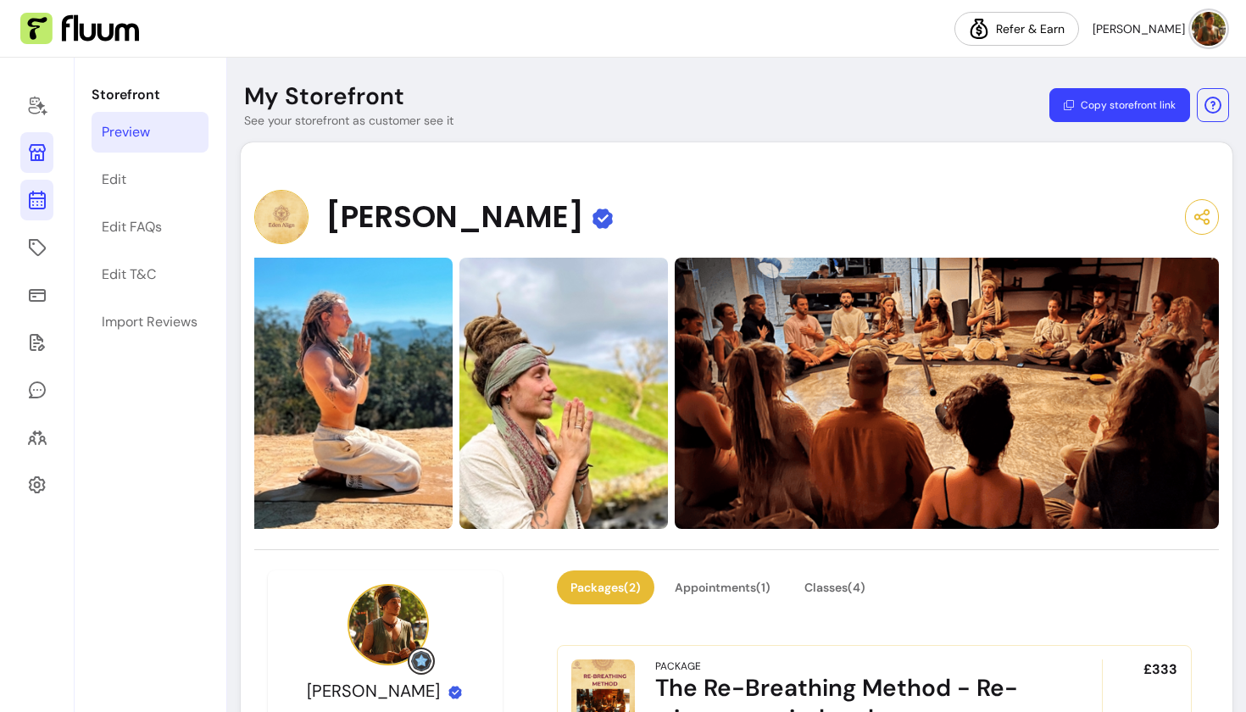
click at [36, 192] on icon at bounding box center [37, 200] width 20 height 20
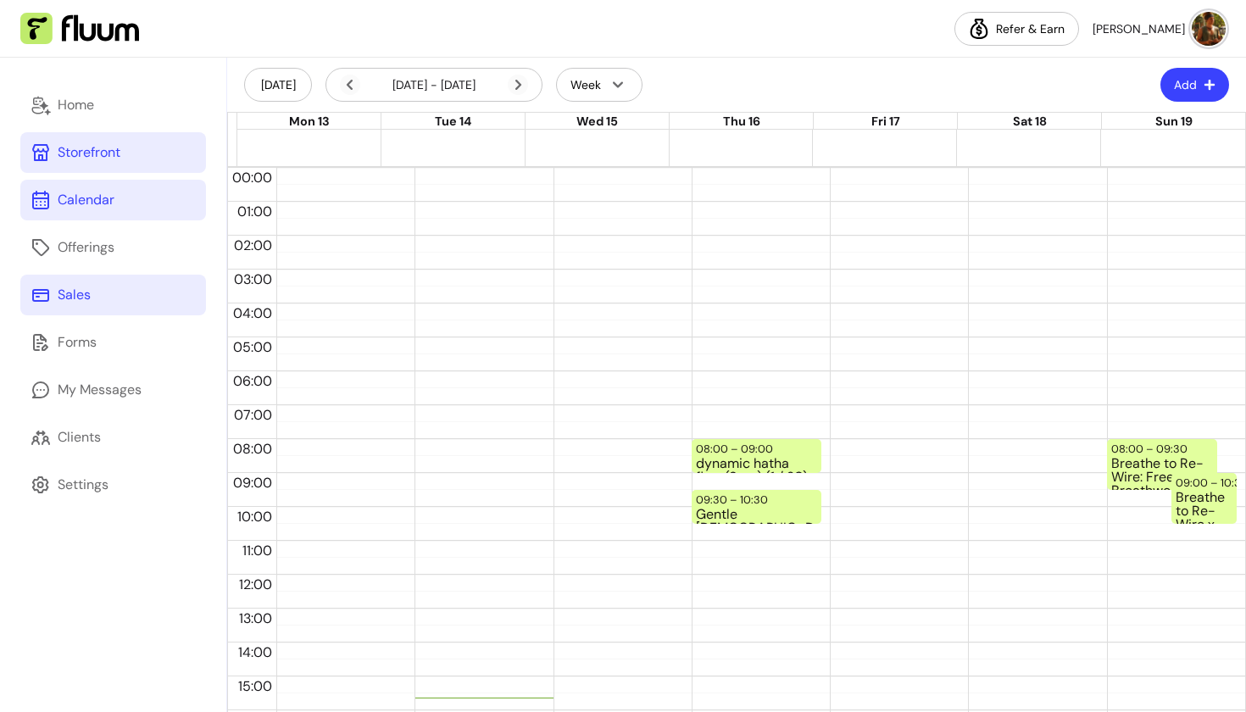
click at [66, 303] on div "Sales" at bounding box center [74, 295] width 33 height 20
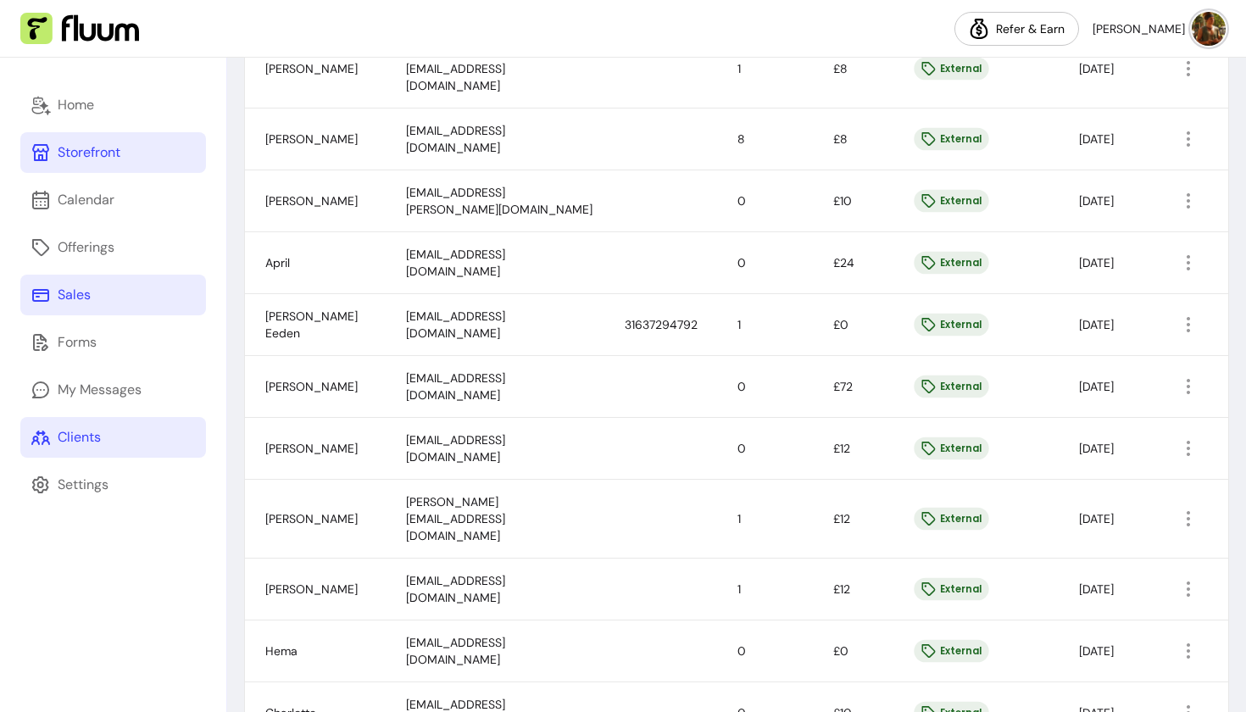
scroll to position [535, 0]
click at [1186, 437] on icon "button" at bounding box center [1188, 447] width 20 height 20
click at [899, 420] on td "External" at bounding box center [975, 447] width 167 height 62
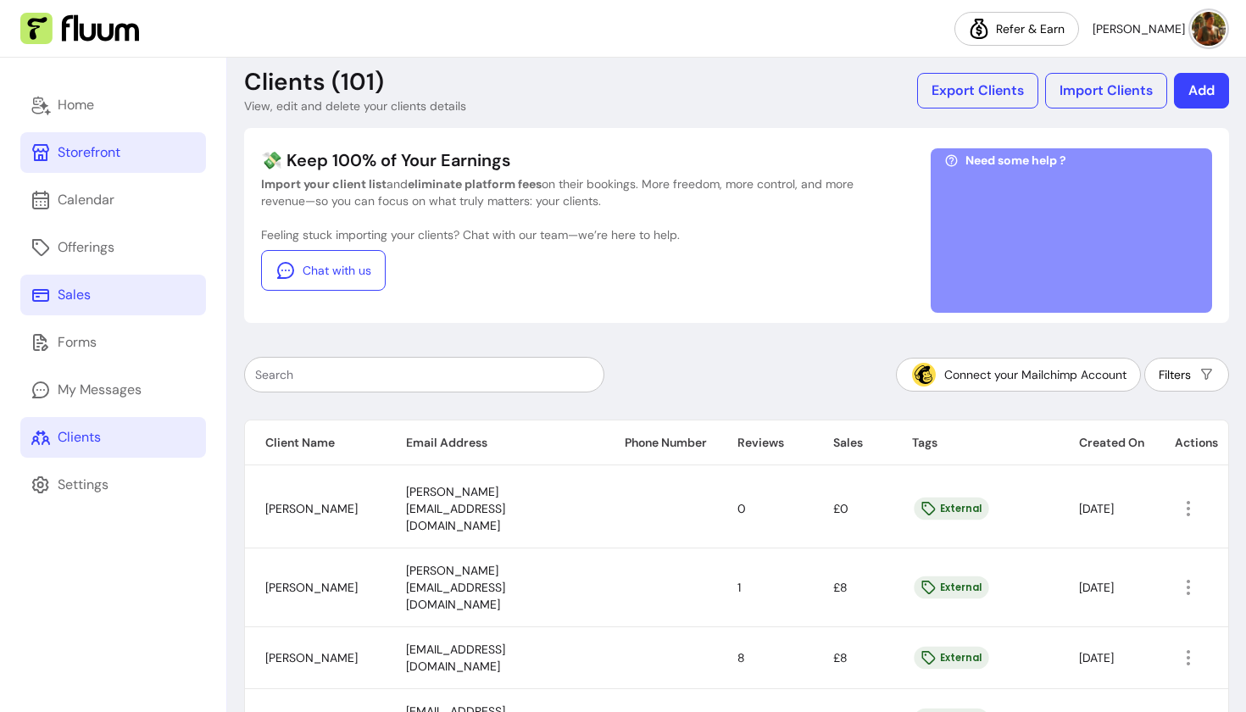
scroll to position [7, 0]
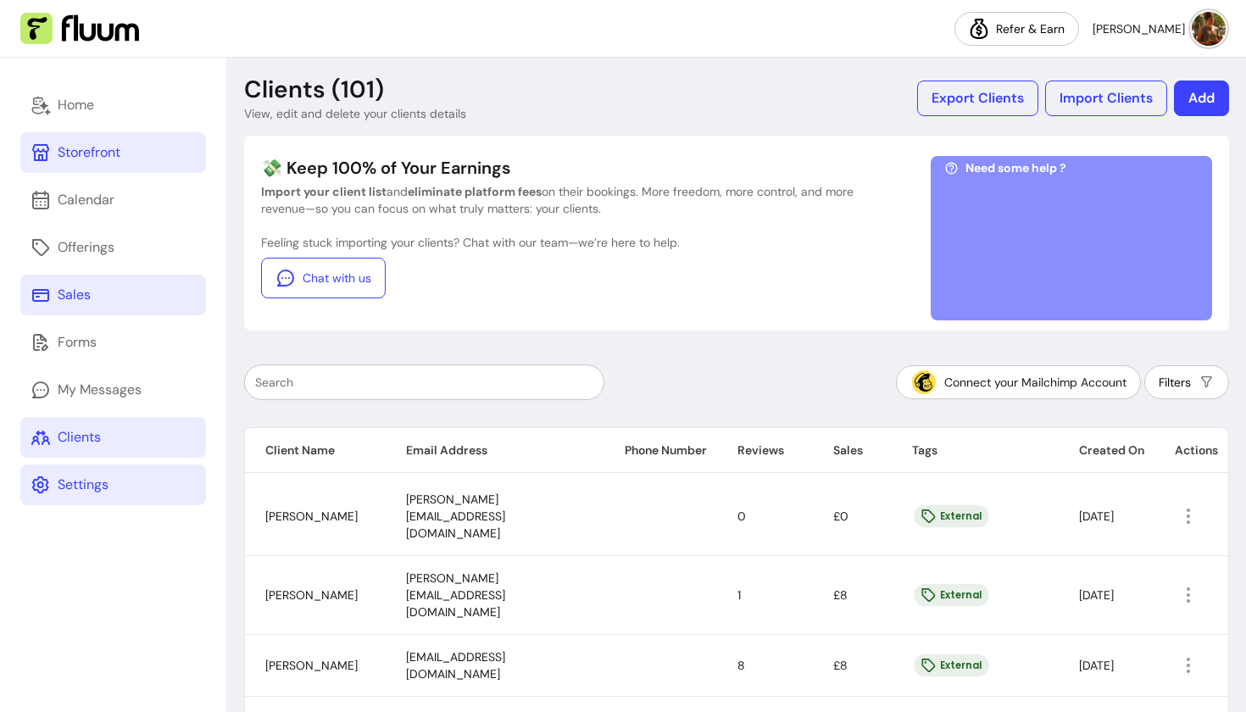
click at [89, 488] on div "Settings" at bounding box center [83, 485] width 51 height 20
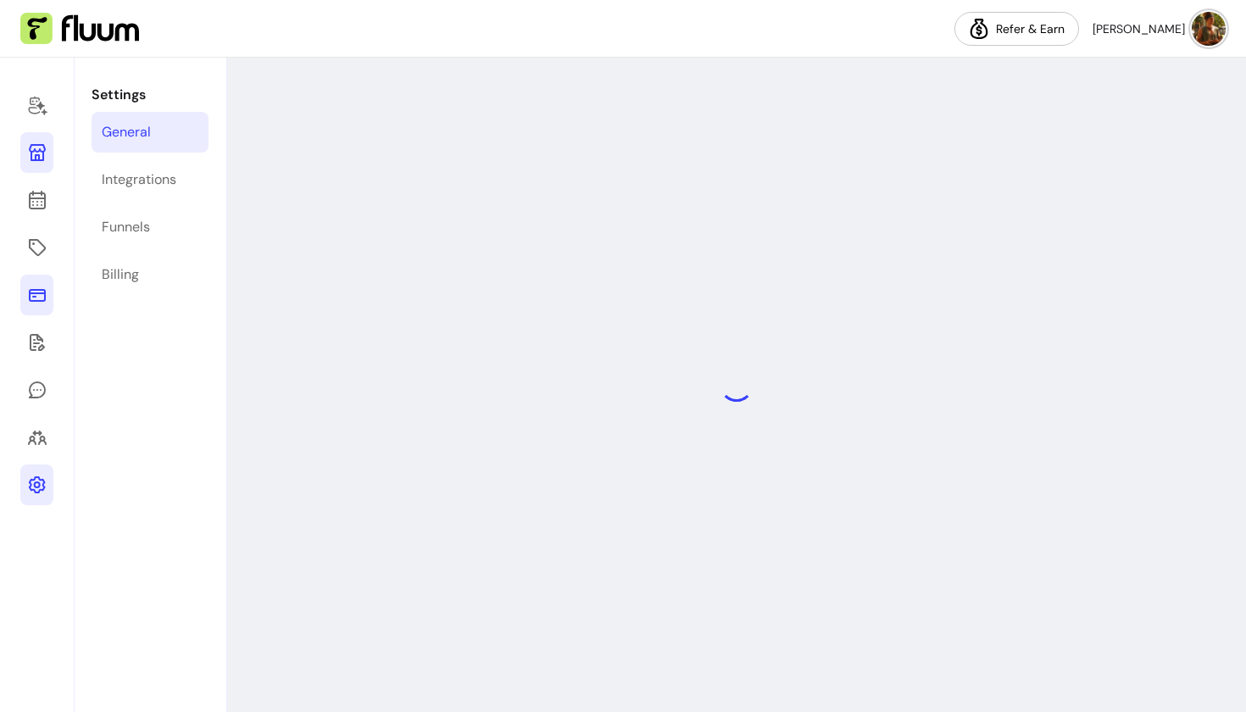
select select "**********"
select select "***"
select select "****"
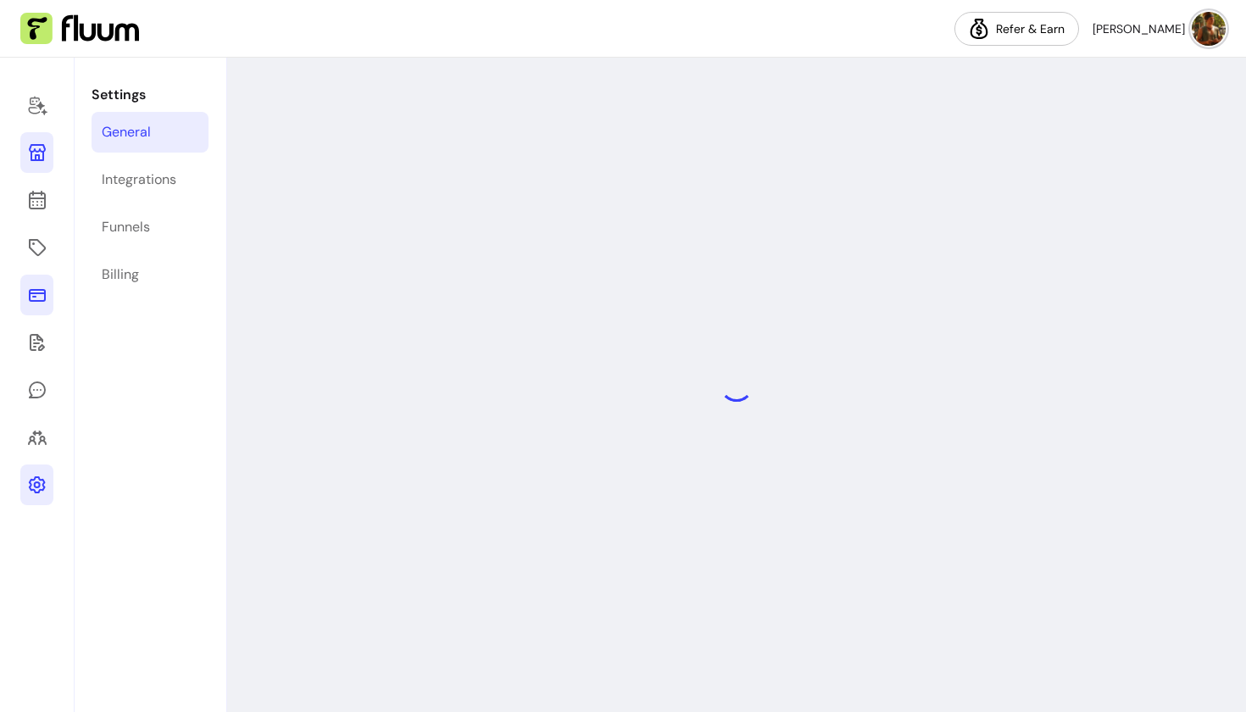
select select "****"
select select "***"
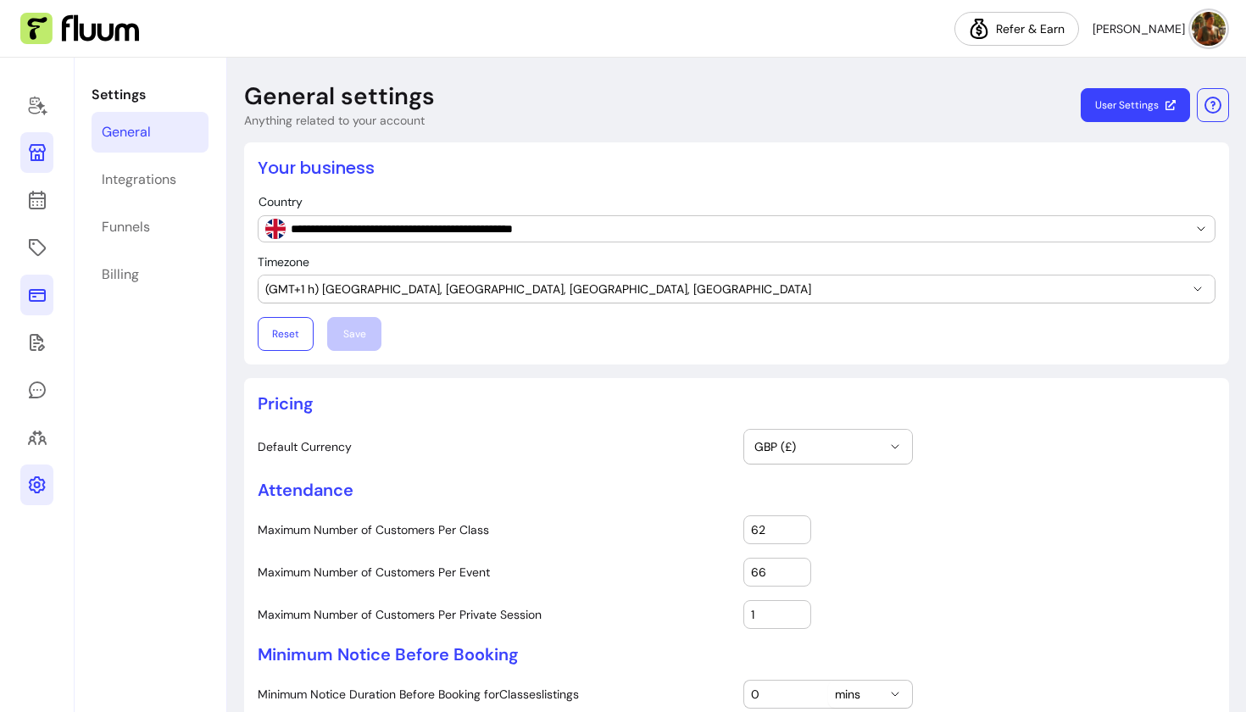
click at [86, 19] on img at bounding box center [79, 29] width 119 height 32
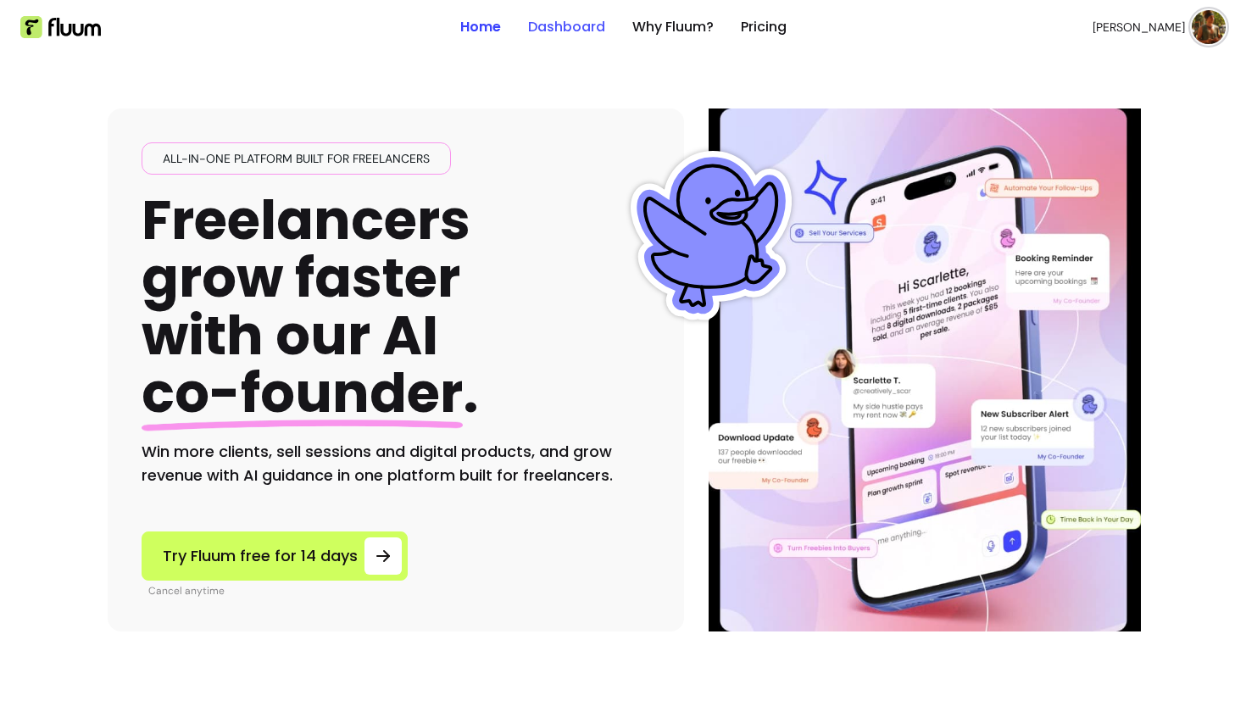
click at [572, 17] on link "Dashboard" at bounding box center [566, 27] width 77 height 20
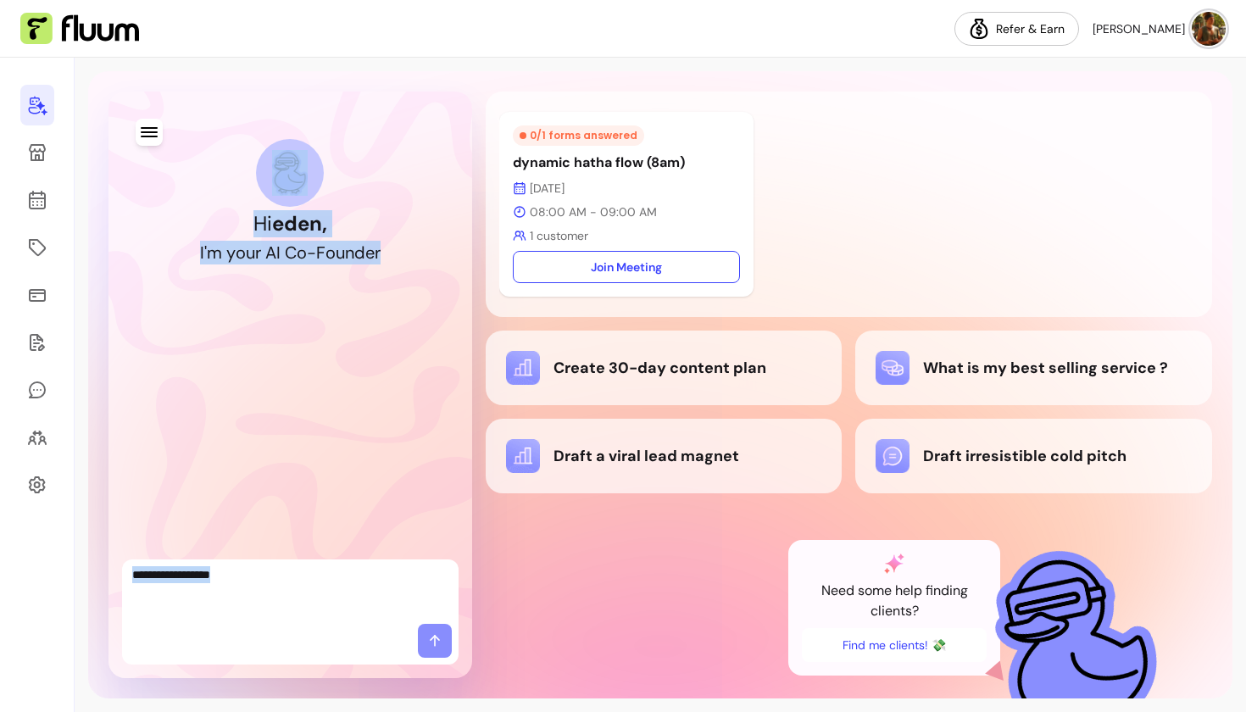
drag, startPoint x: 439, startPoint y: 80, endPoint x: 492, endPoint y: 98, distance: 55.8
click at [492, 98] on div "Hi [PERSON_NAME] , I ' m y o u r A I C o - F o u n d e r 0 / 1 forms answered d…" at bounding box center [660, 384] width 1144 height 627
click at [489, 84] on div "Hi [PERSON_NAME] , I ' m y o u r A I C o - F o u n d e r 0 / 1 forms answered d…" at bounding box center [660, 384] width 1144 height 627
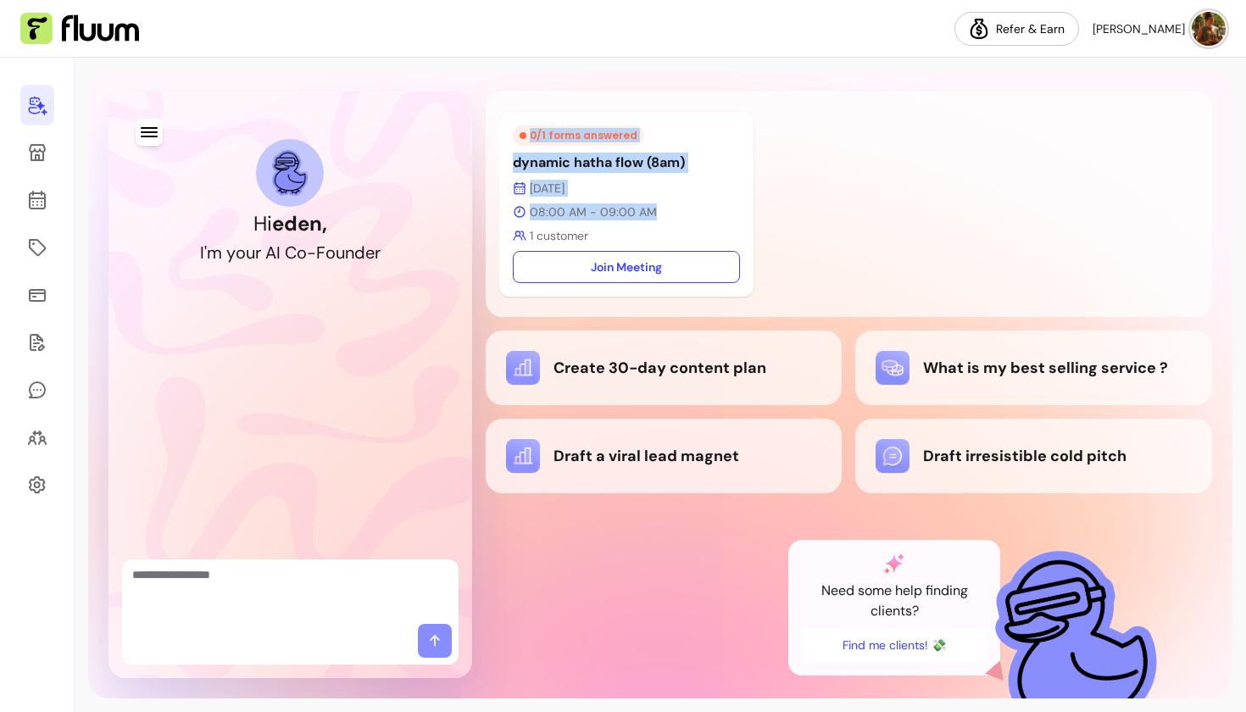
drag, startPoint x: 489, startPoint y: 84, endPoint x: 793, endPoint y: 221, distance: 333.9
click at [793, 221] on div "Hi [PERSON_NAME] , I ' m y o u r A I C o - F o u n d e r 0 / 1 forms answered d…" at bounding box center [660, 384] width 1144 height 627
click at [793, 221] on div "0 / 1 forms answered dynamic hatha flow (8am) [DATE] 08:00 AM - 09:00 AM 1 cust…" at bounding box center [848, 204] width 699 height 198
drag, startPoint x: 793, startPoint y: 221, endPoint x: 522, endPoint y: 81, distance: 305.6
click at [522, 81] on div "Hi [PERSON_NAME] , I ' m y o u r A I C o - F o u n d e r 0 / 1 forms answered d…" at bounding box center [660, 384] width 1144 height 627
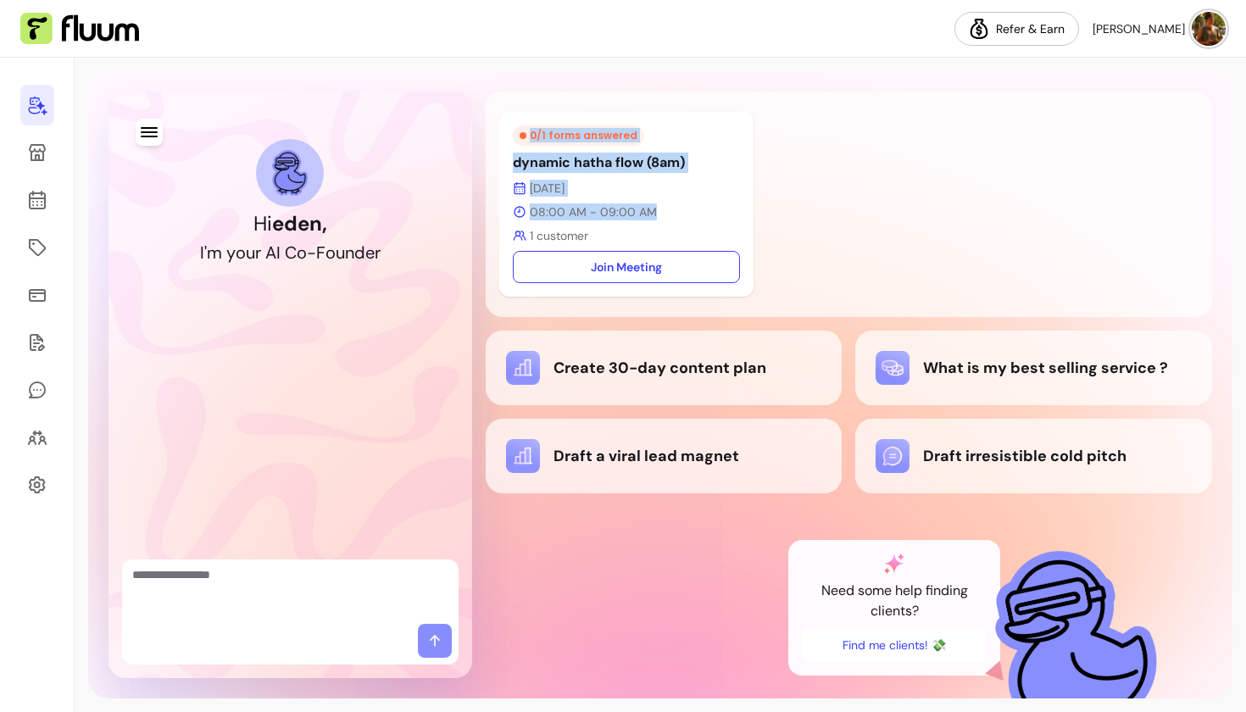
click at [522, 81] on div "Hi [PERSON_NAME] , I ' m y o u r A I C o - F o u n d e r 0 / 1 forms answered d…" at bounding box center [660, 384] width 1144 height 627
